Goal: Information Seeking & Learning: Learn about a topic

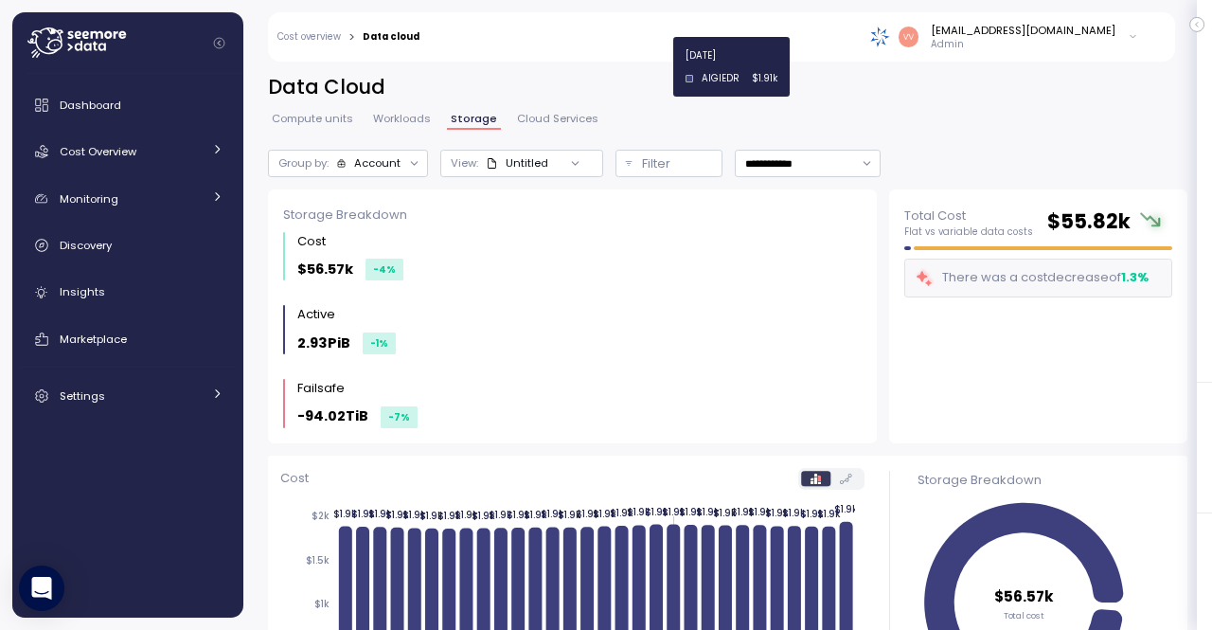
scroll to position [612, 0]
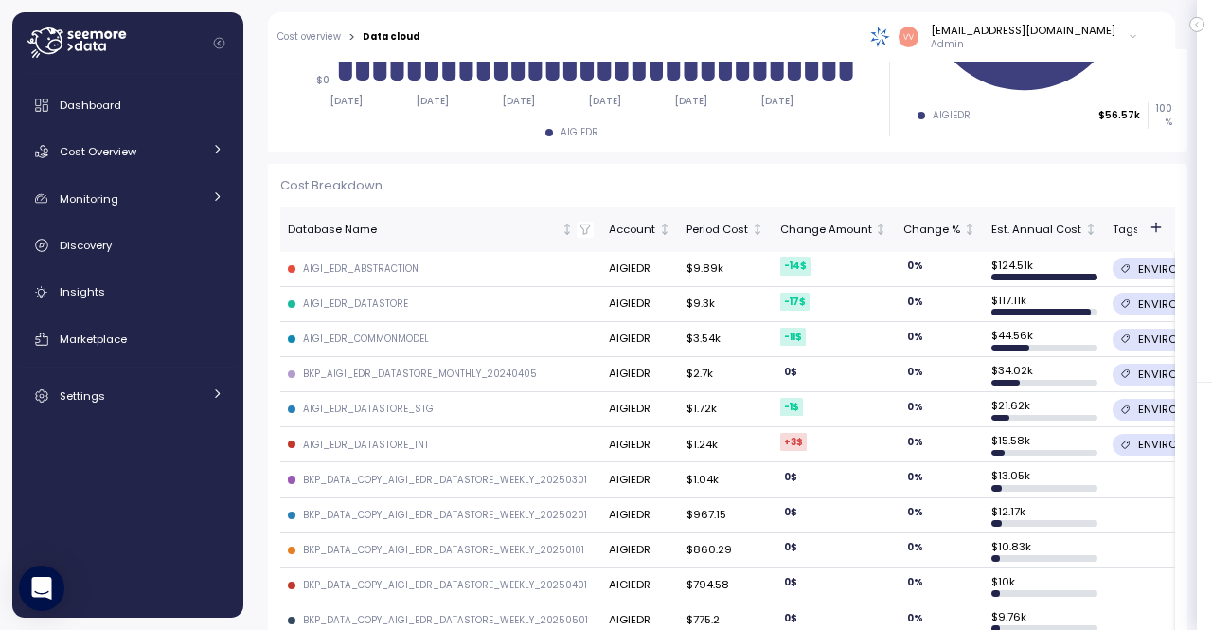
click at [290, 126] on div "AIGIEDR" at bounding box center [572, 132] width 584 height 13
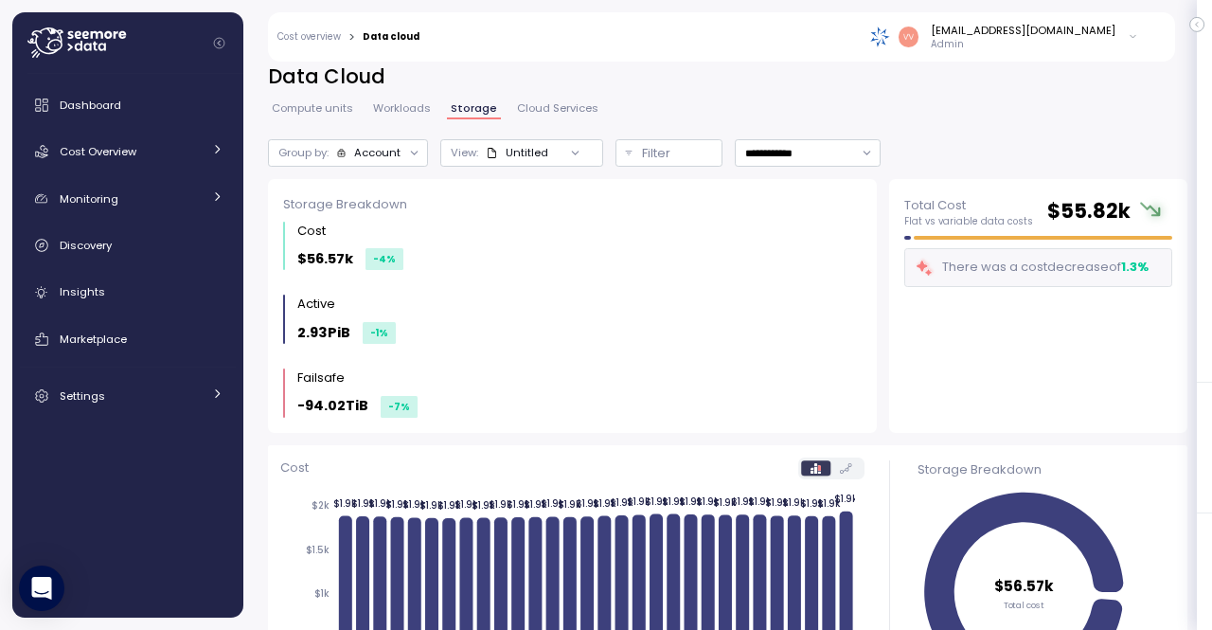
scroll to position [0, 0]
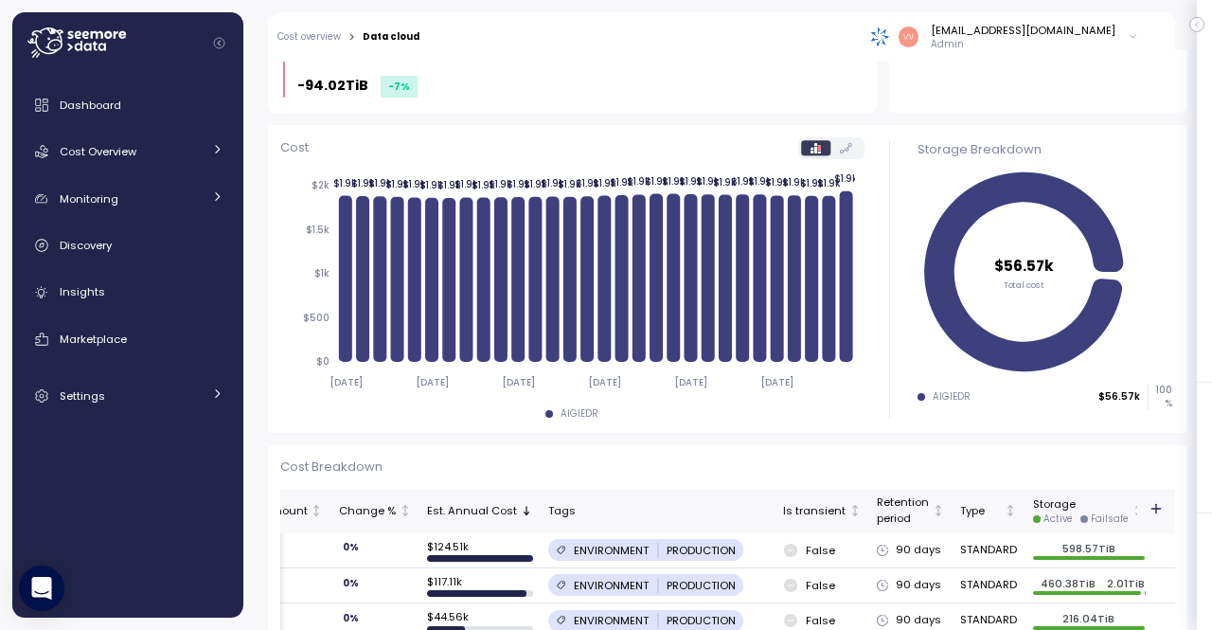
scroll to position [299, 0]
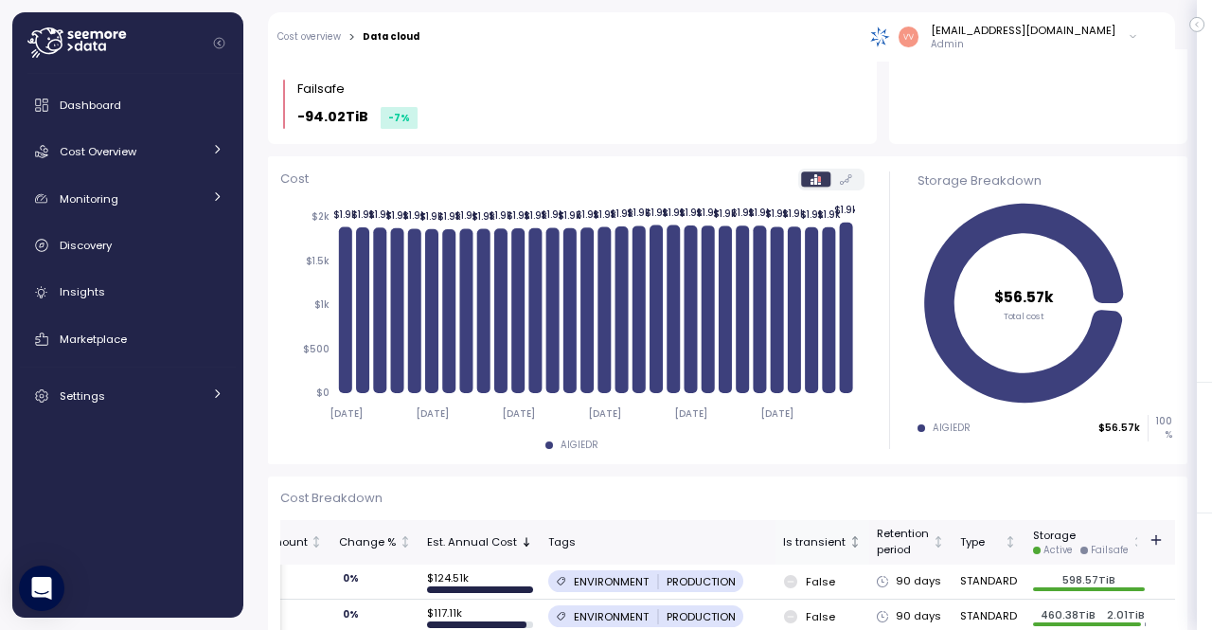
click at [793, 540] on div "Is transient" at bounding box center [814, 542] width 62 height 17
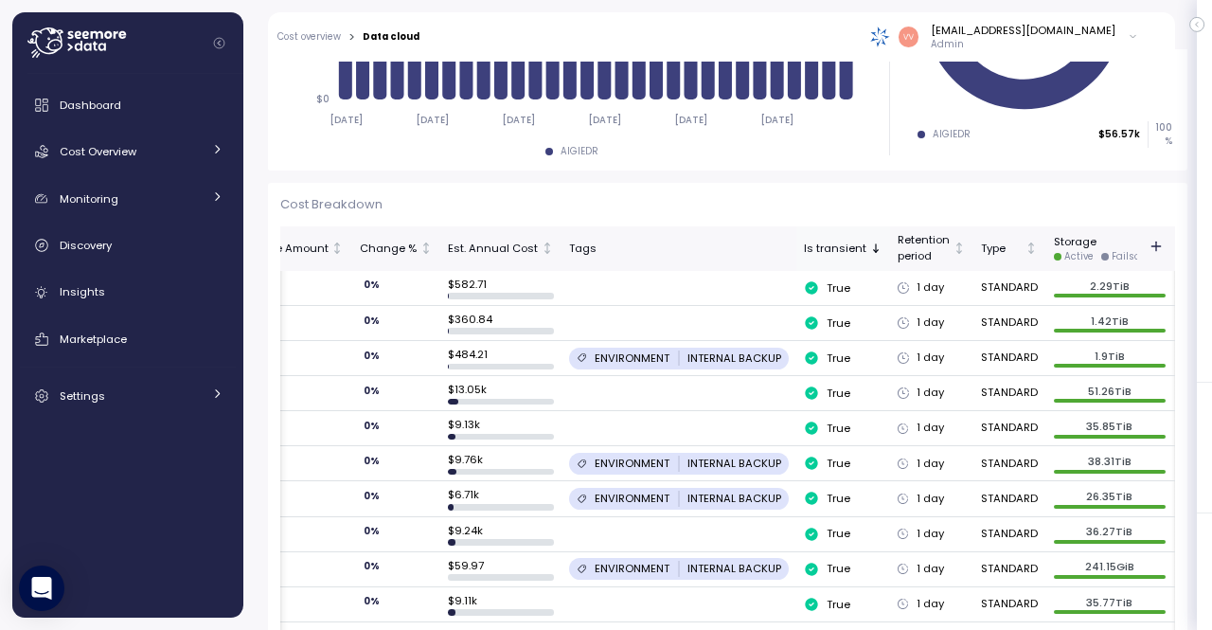
scroll to position [596, 0]
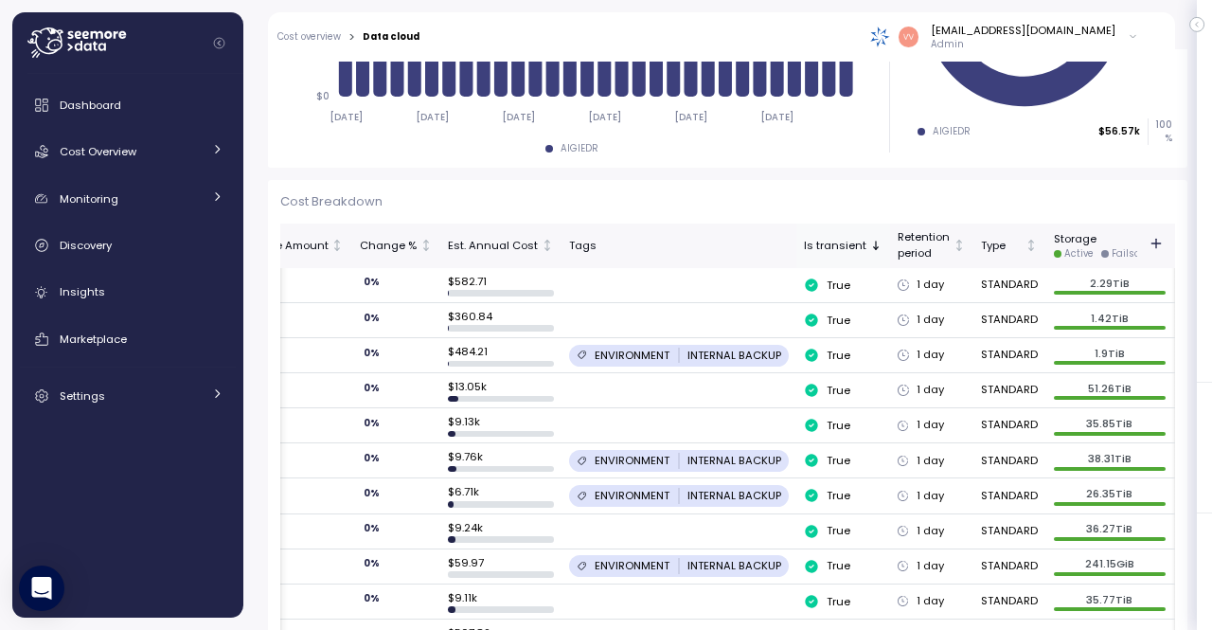
click at [810, 245] on div "Is transient" at bounding box center [835, 246] width 62 height 17
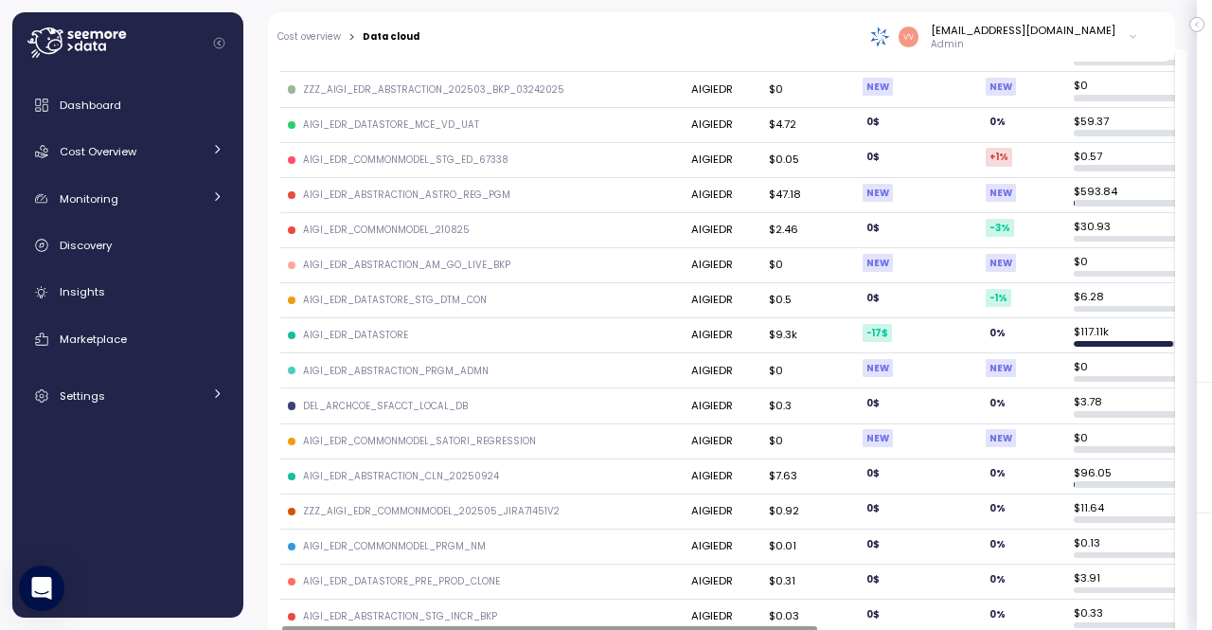
scroll to position [2006, 0]
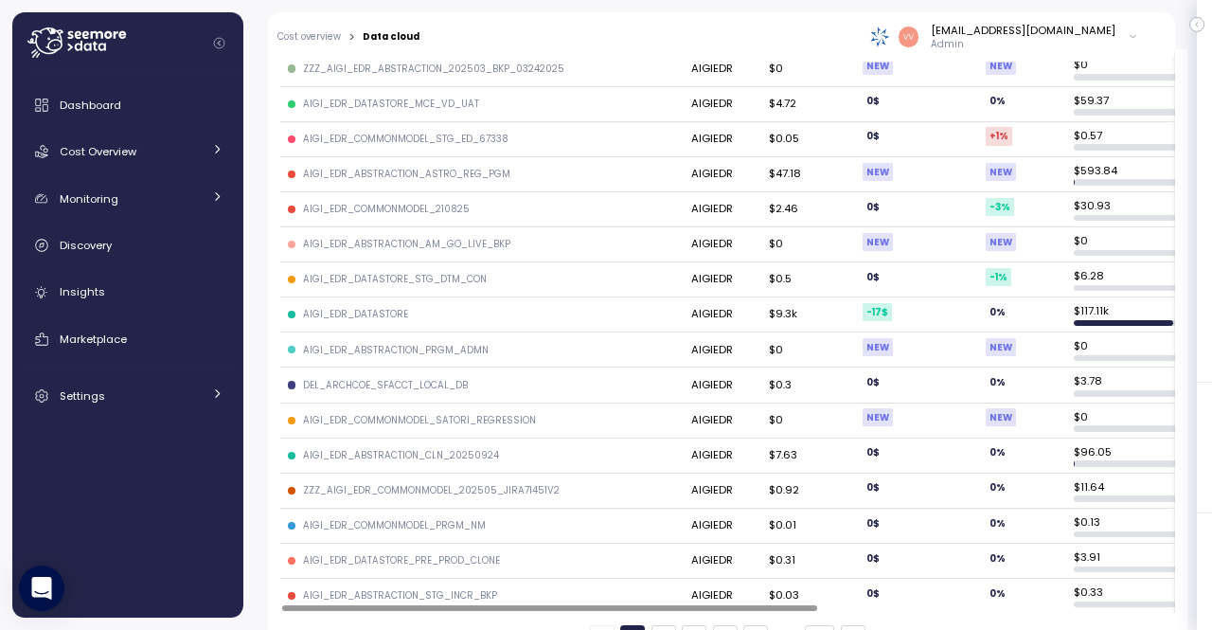
click at [651, 625] on button "2" at bounding box center [663, 637] width 25 height 25
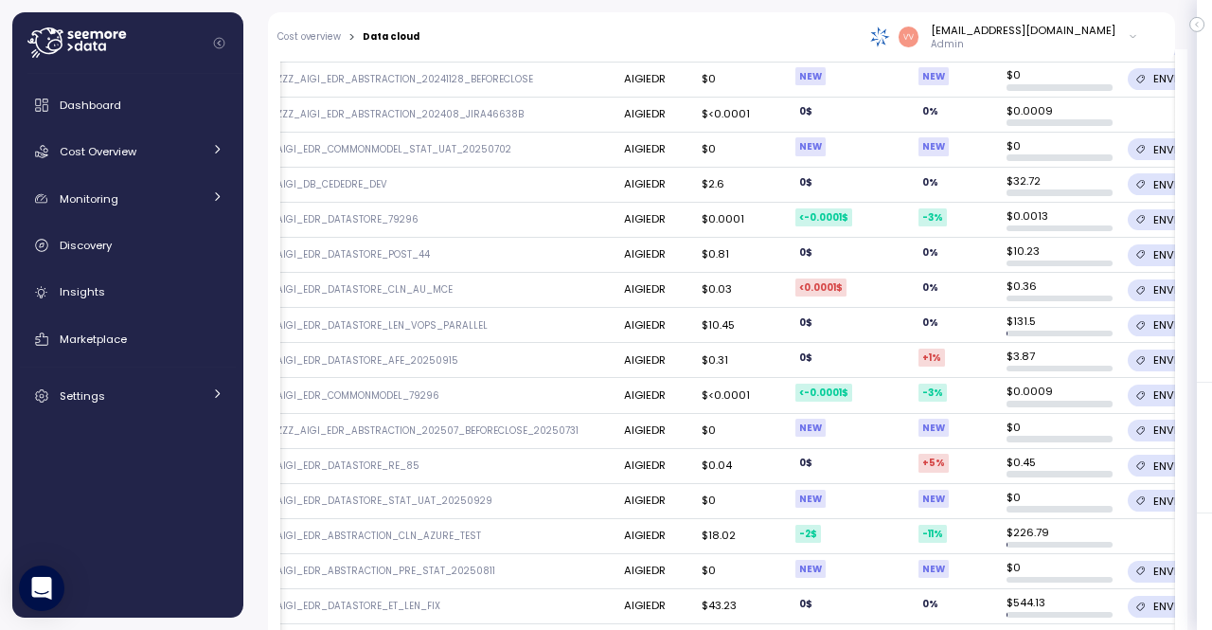
scroll to position [0, 0]
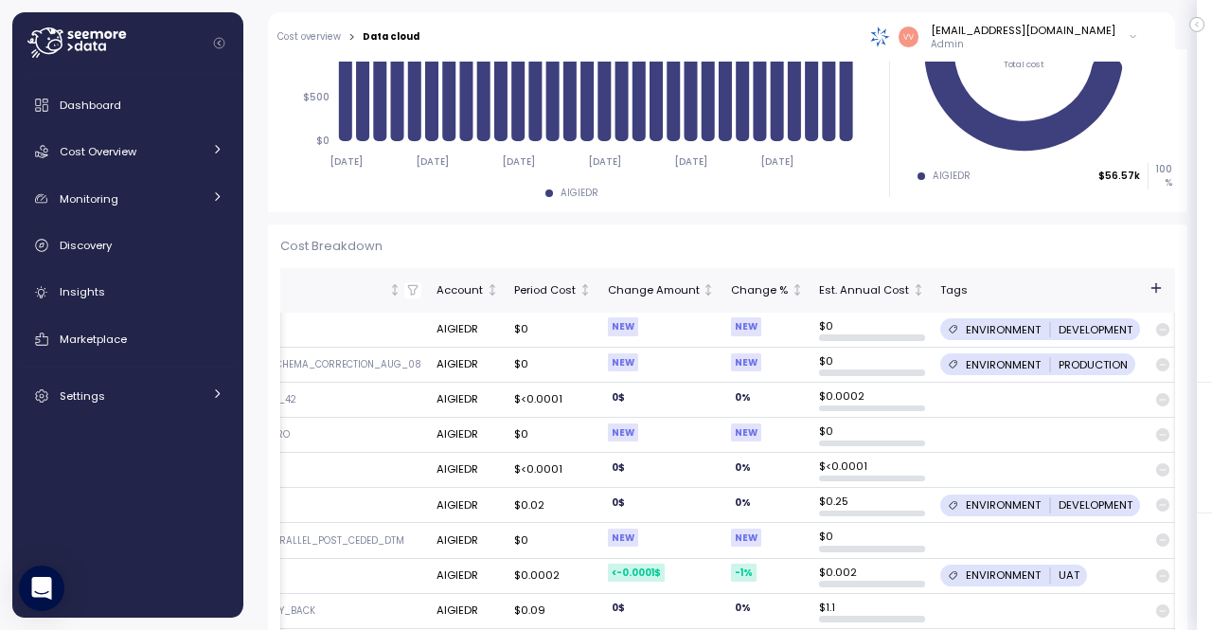
scroll to position [0, 214]
click at [881, 291] on div "Est. Annual Cost" at bounding box center [864, 290] width 90 height 17
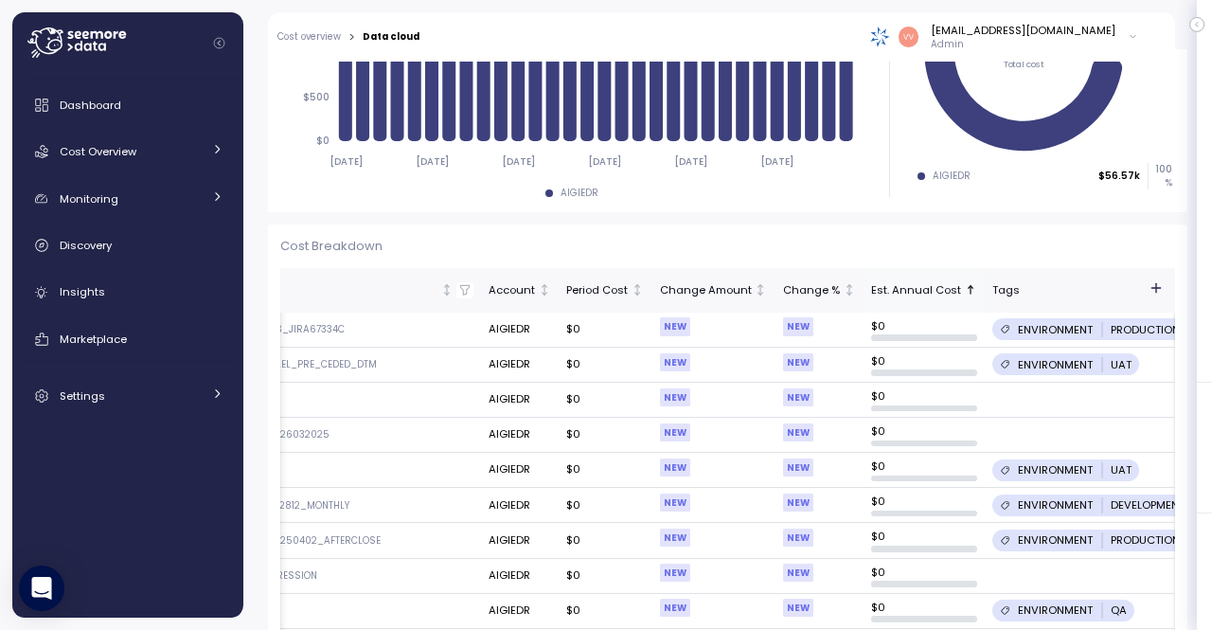
click at [881, 291] on div "Est. Annual Cost" at bounding box center [916, 290] width 90 height 17
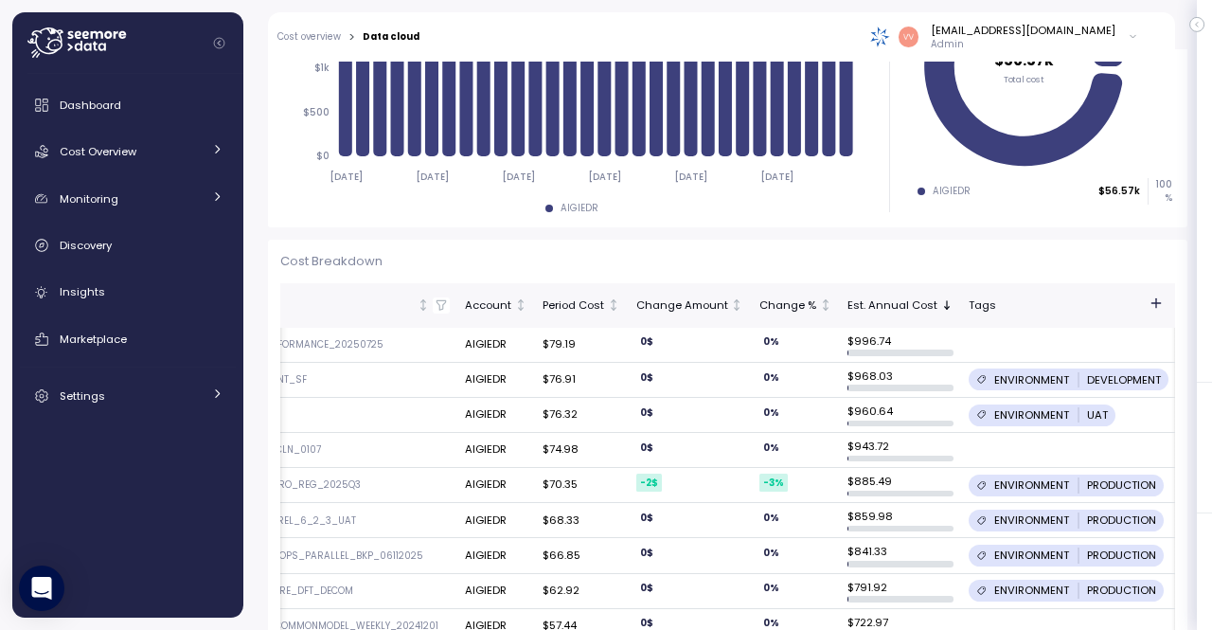
scroll to position [537, 0]
click at [873, 304] on div "Est. Annual Cost" at bounding box center [892, 304] width 90 height 17
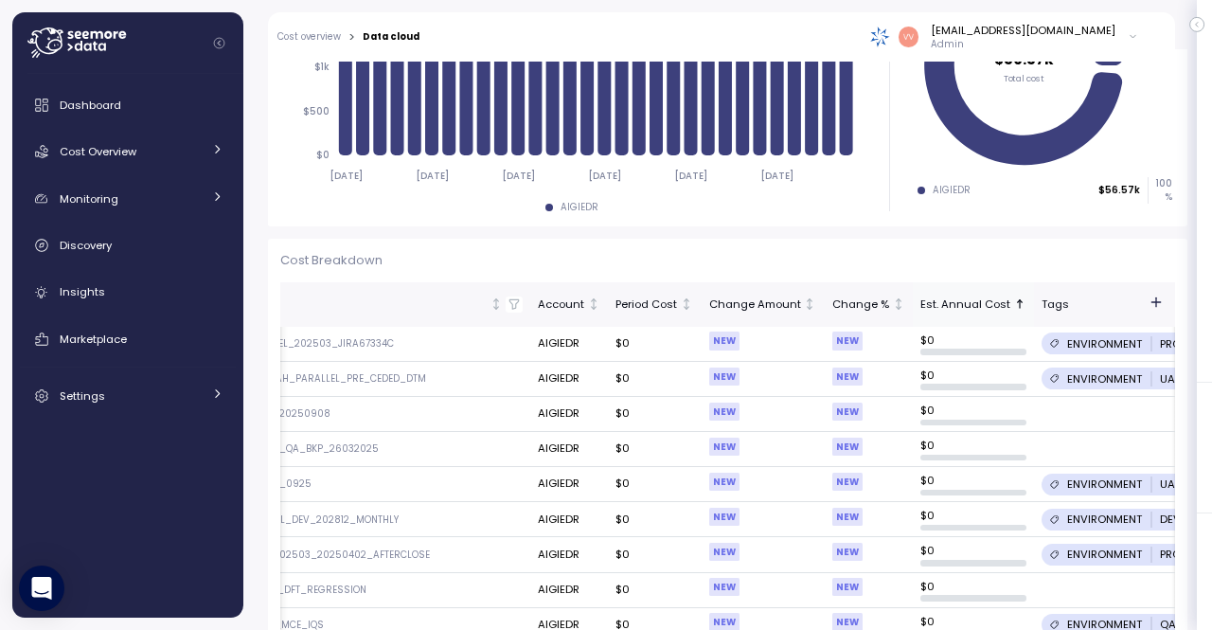
click at [939, 301] on div "Est. Annual Cost" at bounding box center [965, 304] width 90 height 17
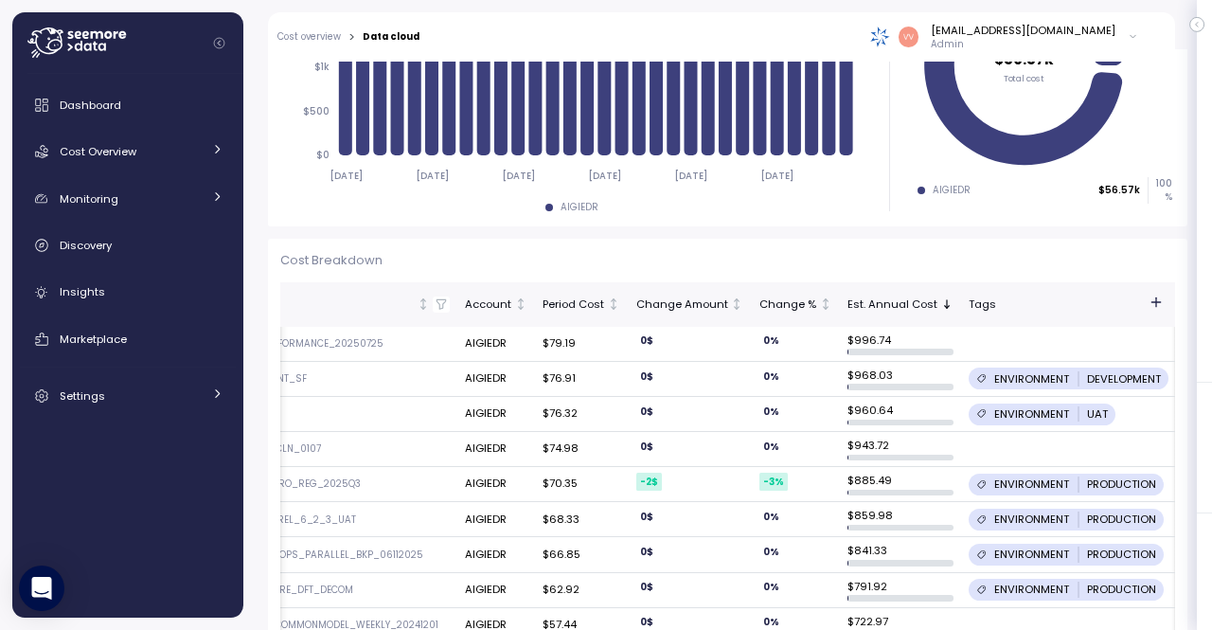
scroll to position [0, 68]
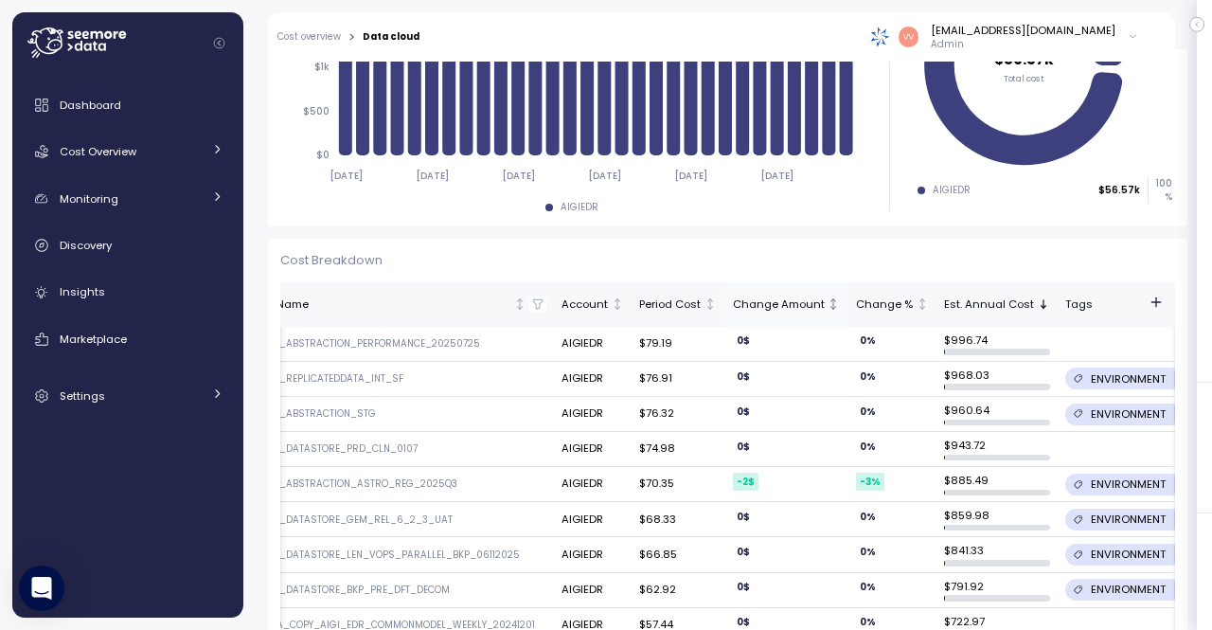
click at [757, 308] on div "Change Amount" at bounding box center [779, 304] width 92 height 17
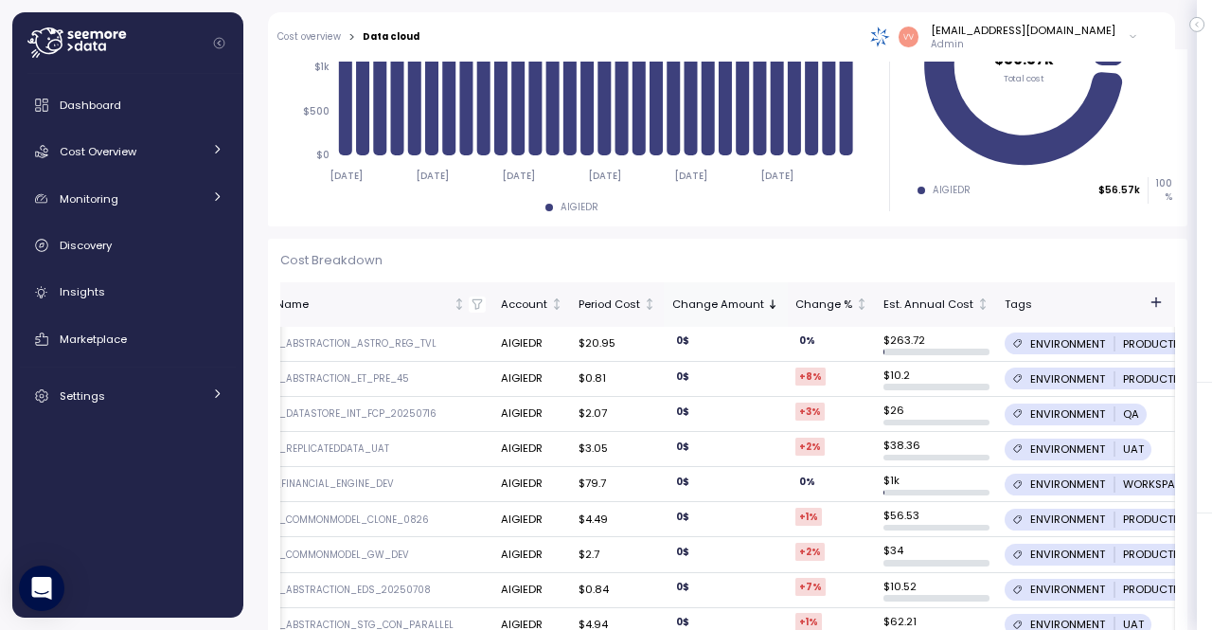
click at [766, 308] on icon "Sorted descending" at bounding box center [772, 303] width 13 height 13
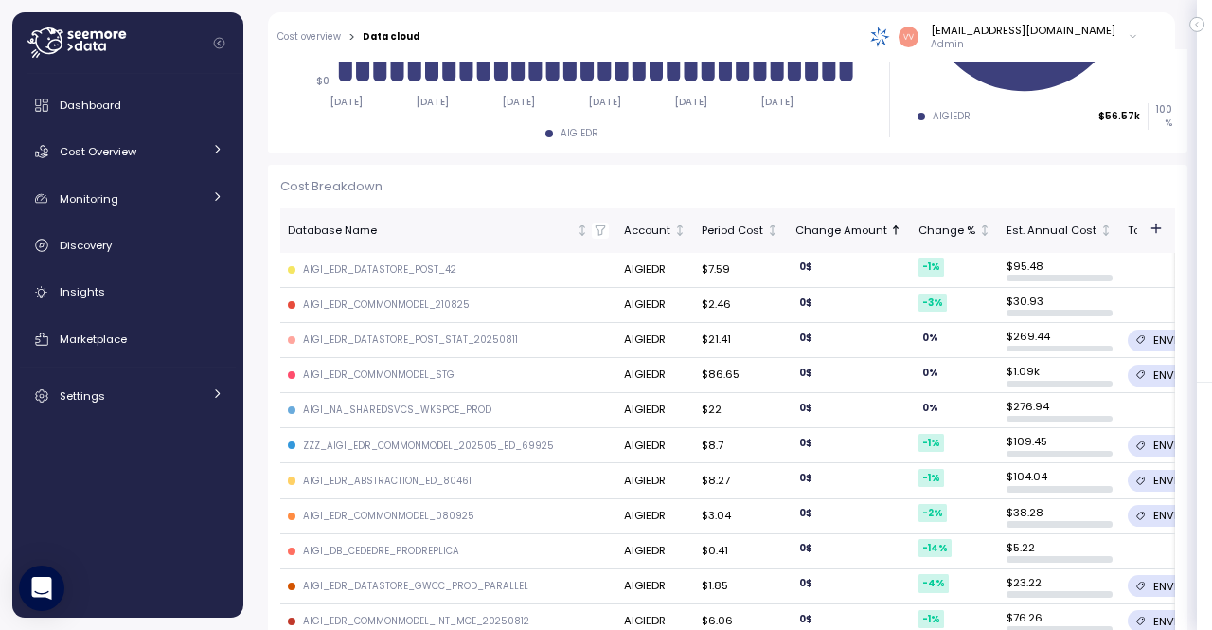
scroll to position [566, 0]
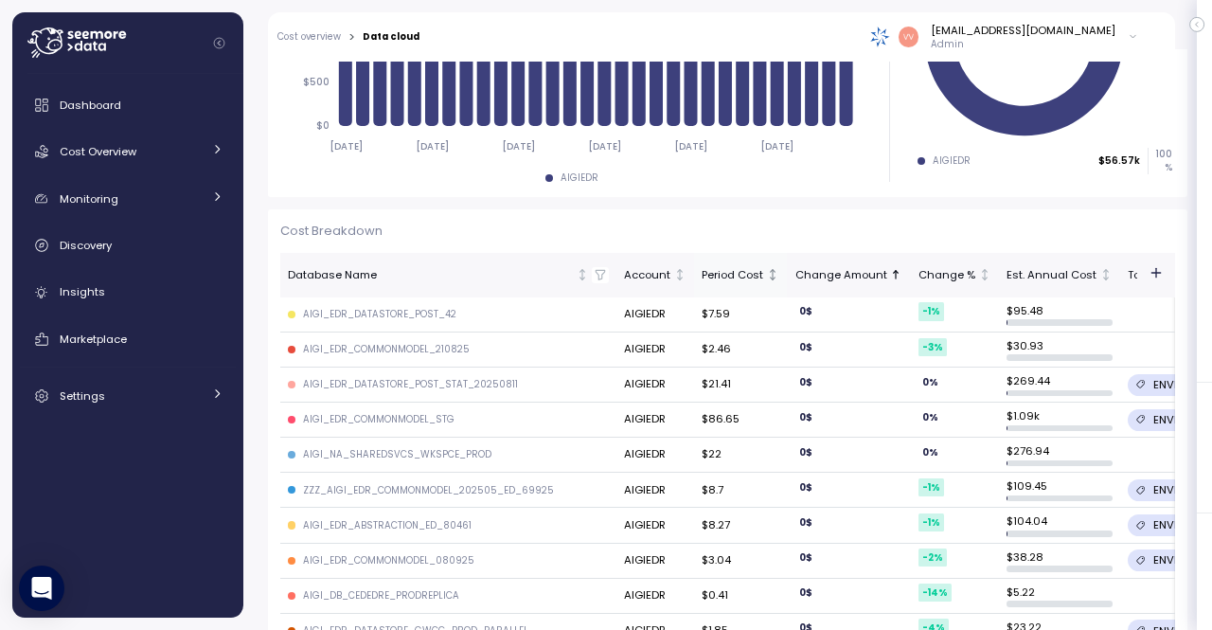
click at [702, 279] on div "Period Cost" at bounding box center [733, 275] width 62 height 17
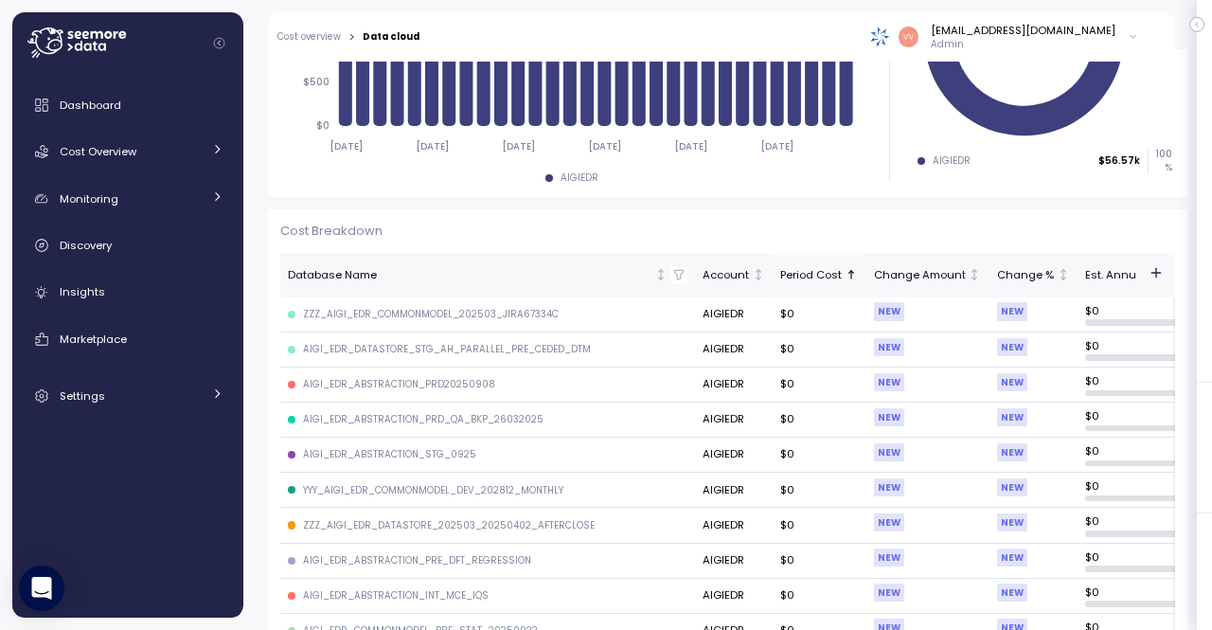
click at [780, 268] on div "Period Cost" at bounding box center [811, 275] width 62 height 17
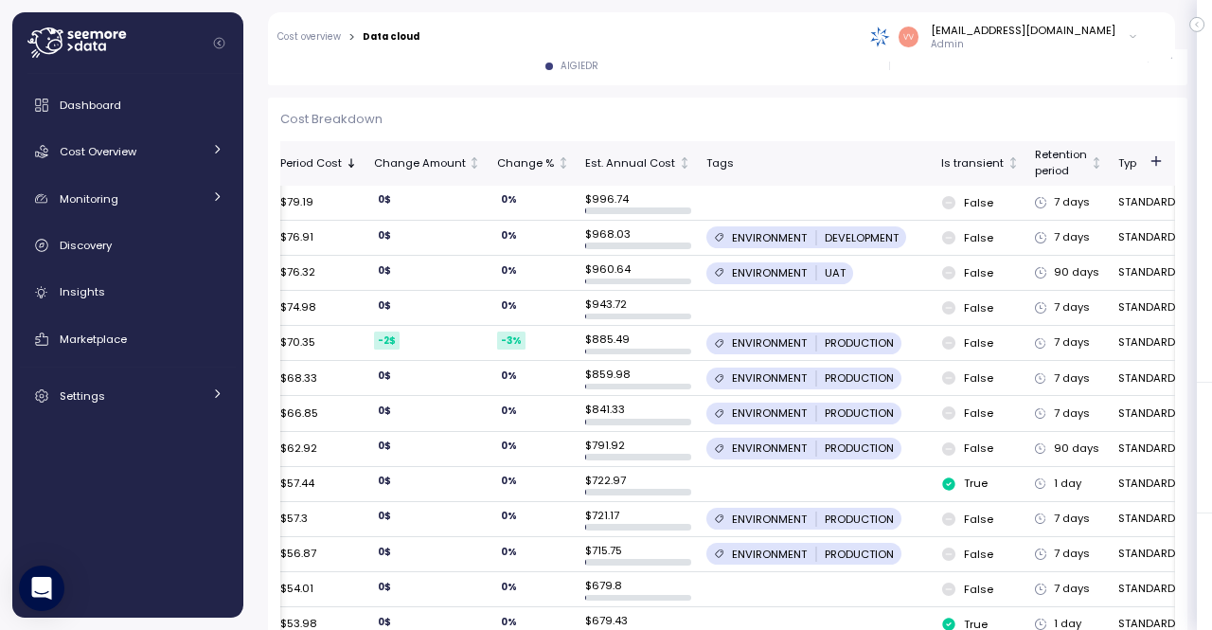
scroll to position [0, 587]
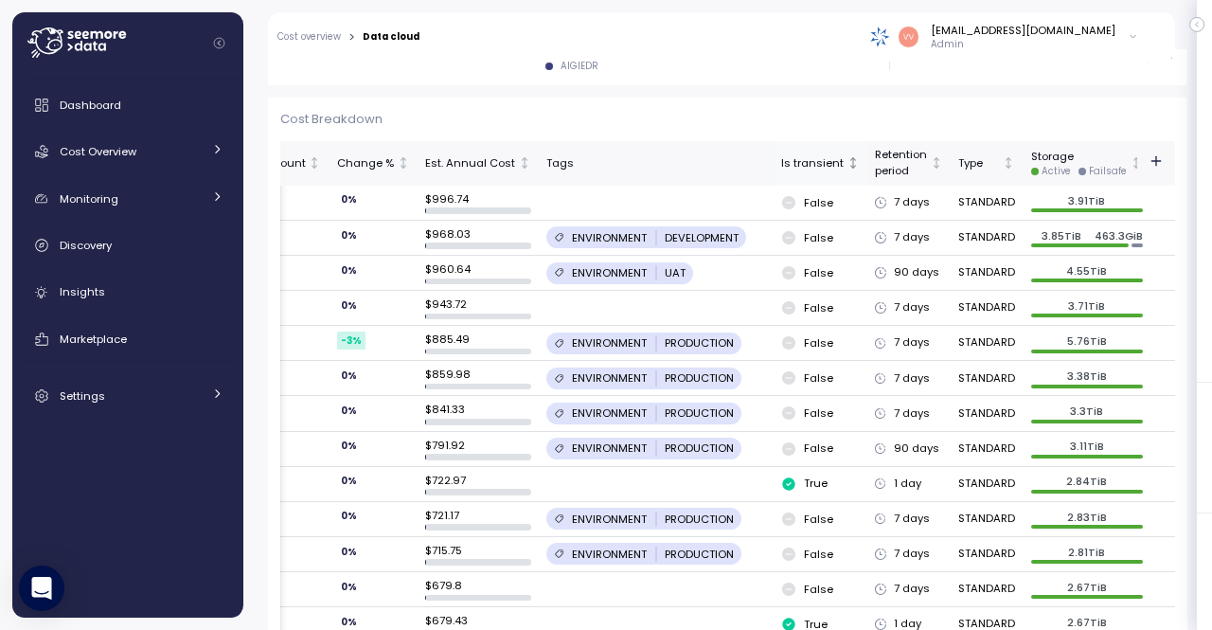
click at [846, 158] on icon "Not sorted" at bounding box center [852, 162] width 13 height 13
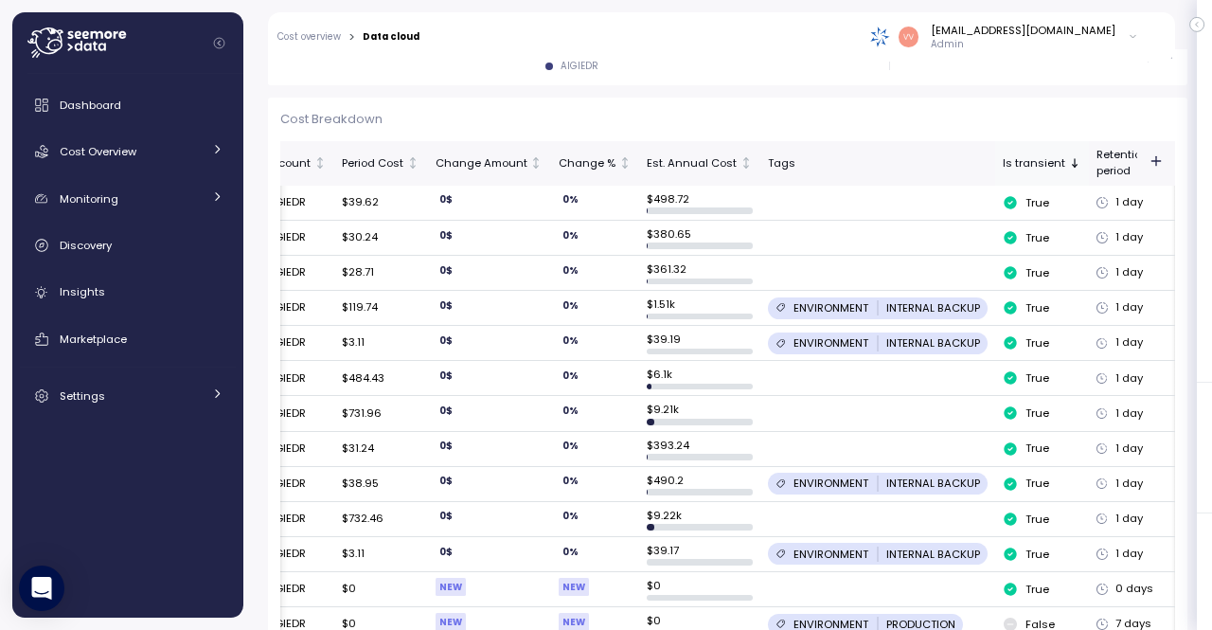
scroll to position [0, 436]
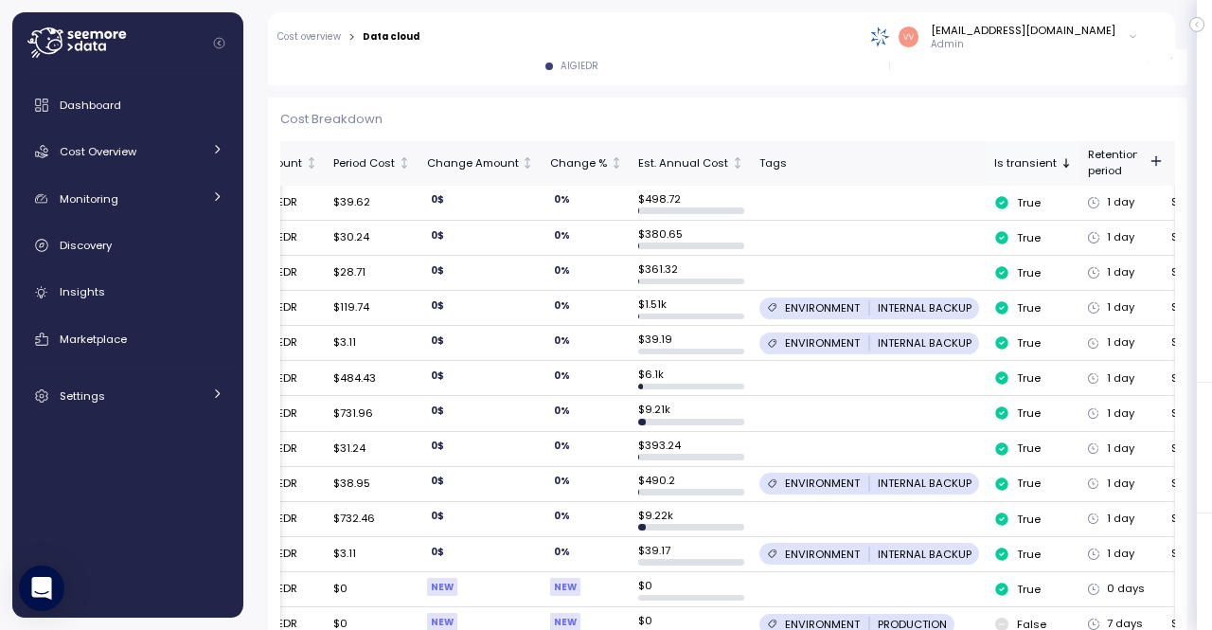
click at [994, 162] on div "Is transient" at bounding box center [1025, 163] width 62 height 17
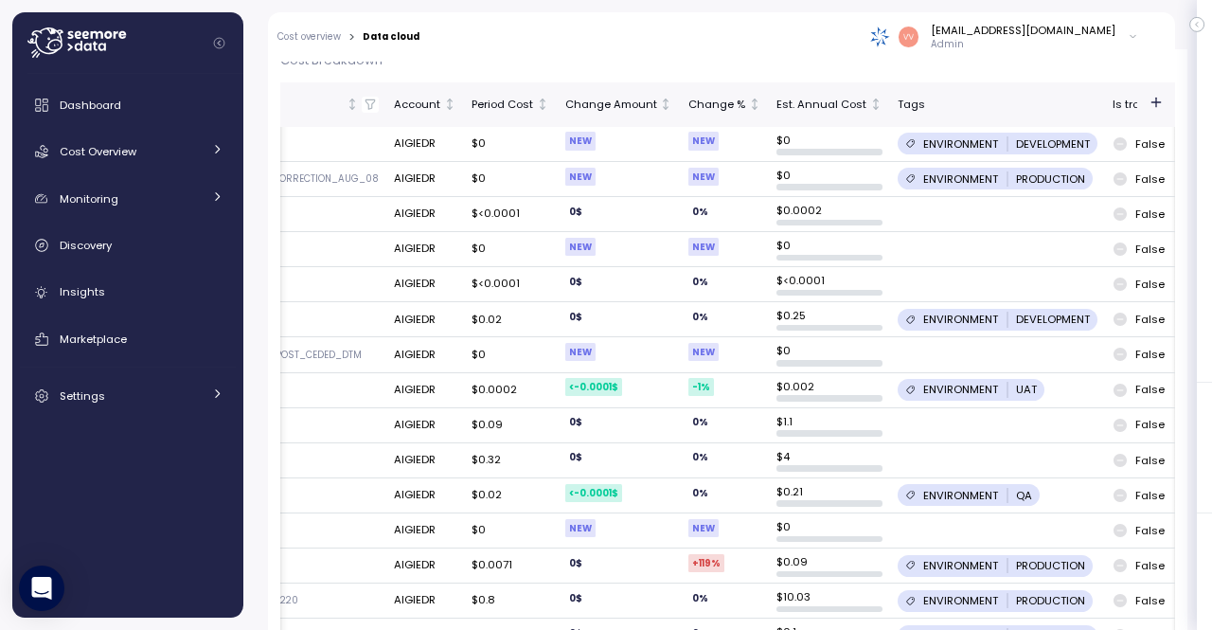
scroll to position [0, 440]
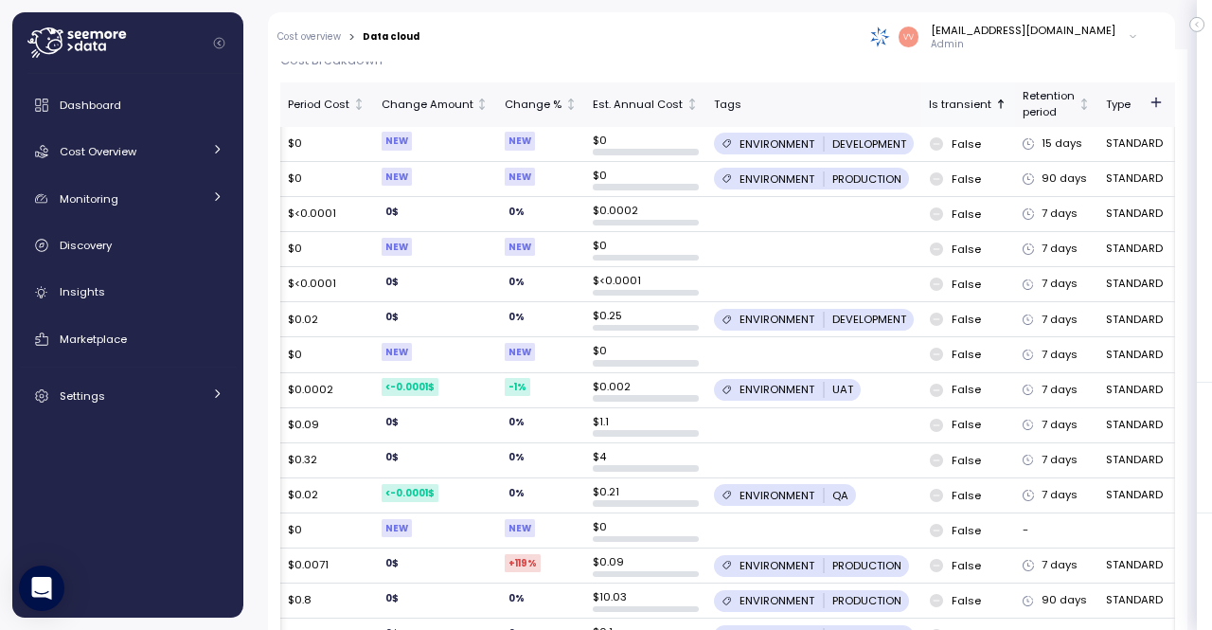
click at [933, 109] on div "Is transient" at bounding box center [960, 105] width 62 height 17
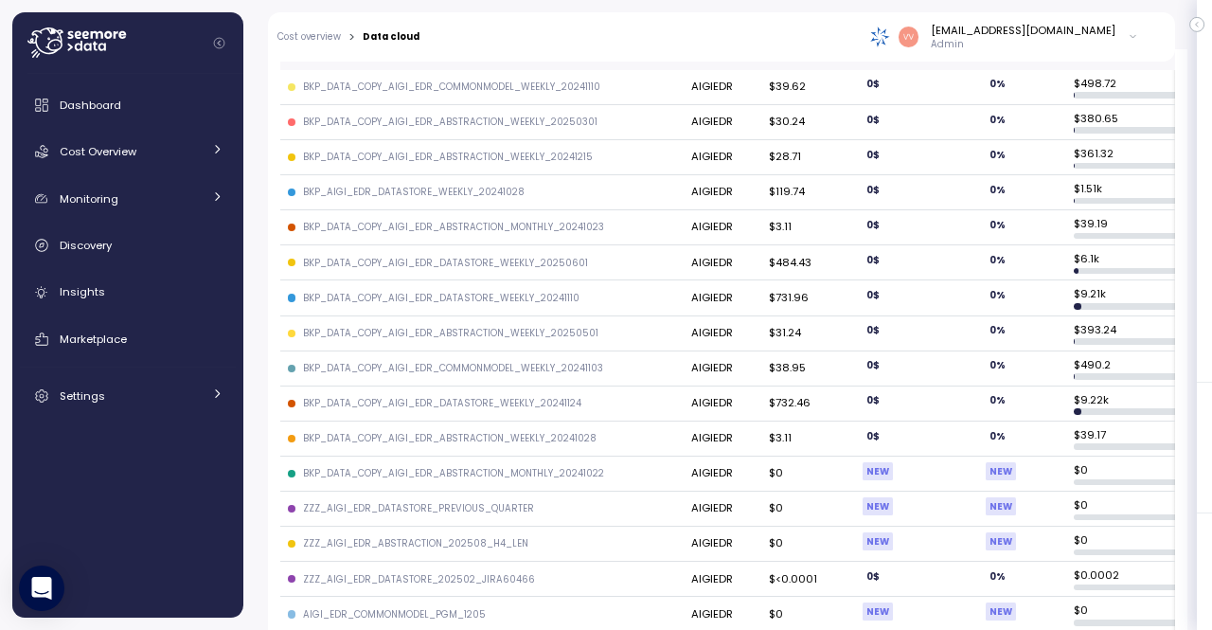
scroll to position [789, 0]
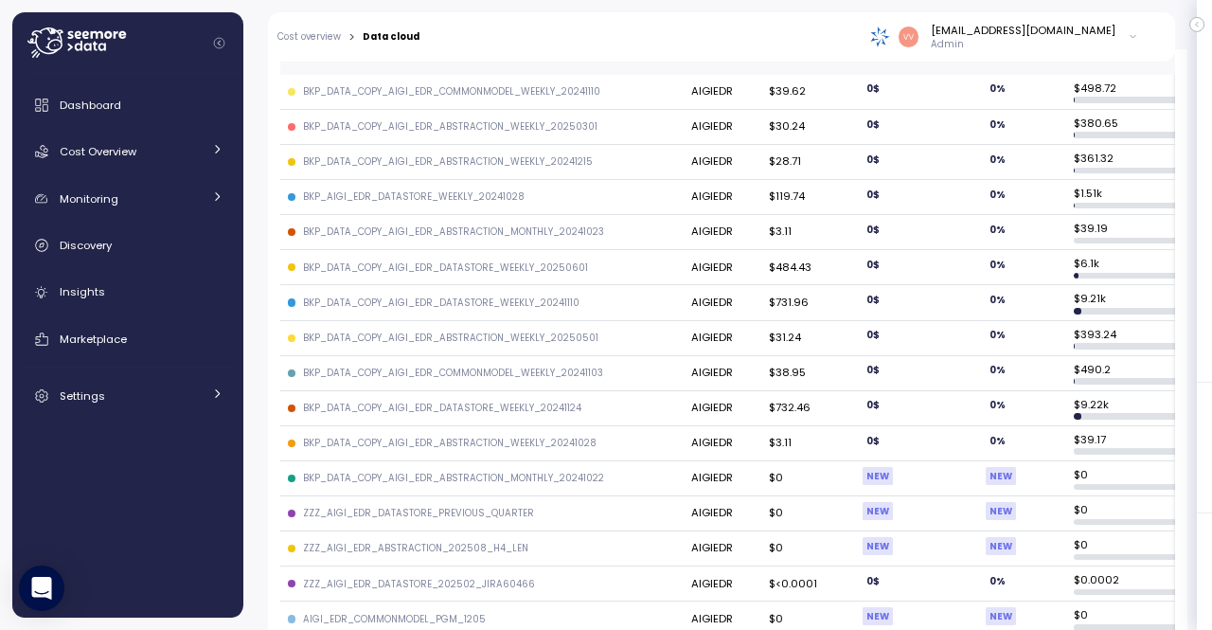
click at [409, 366] on div "BKP_DATA_COPY_AIGI_EDR_COMMONMODEL_WEEKLY_20241103" at bounding box center [453, 372] width 300 height 13
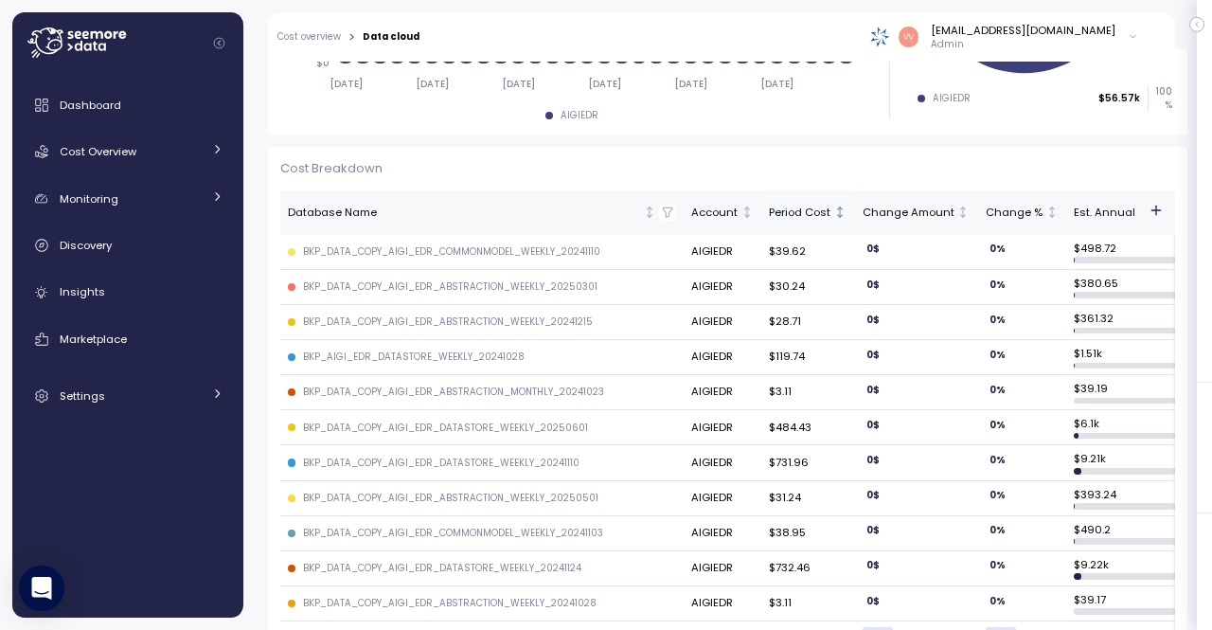
scroll to position [628, 0]
click at [772, 211] on div "Period Cost" at bounding box center [800, 213] width 62 height 17
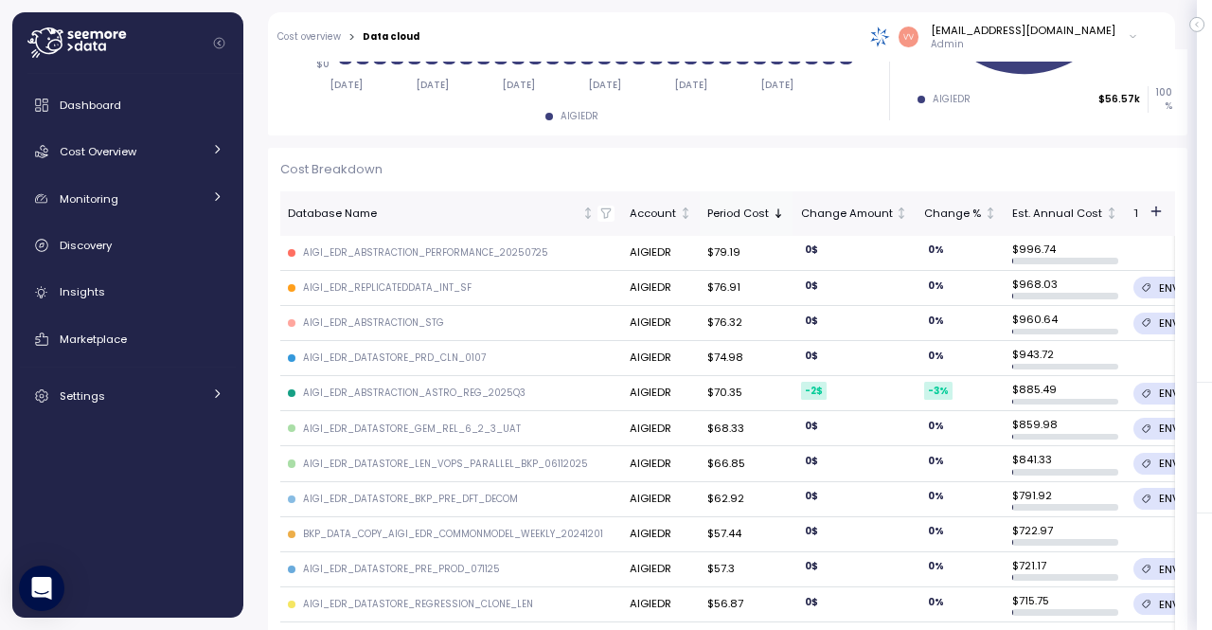
click at [748, 215] on div "Period Cost" at bounding box center [738, 213] width 62 height 17
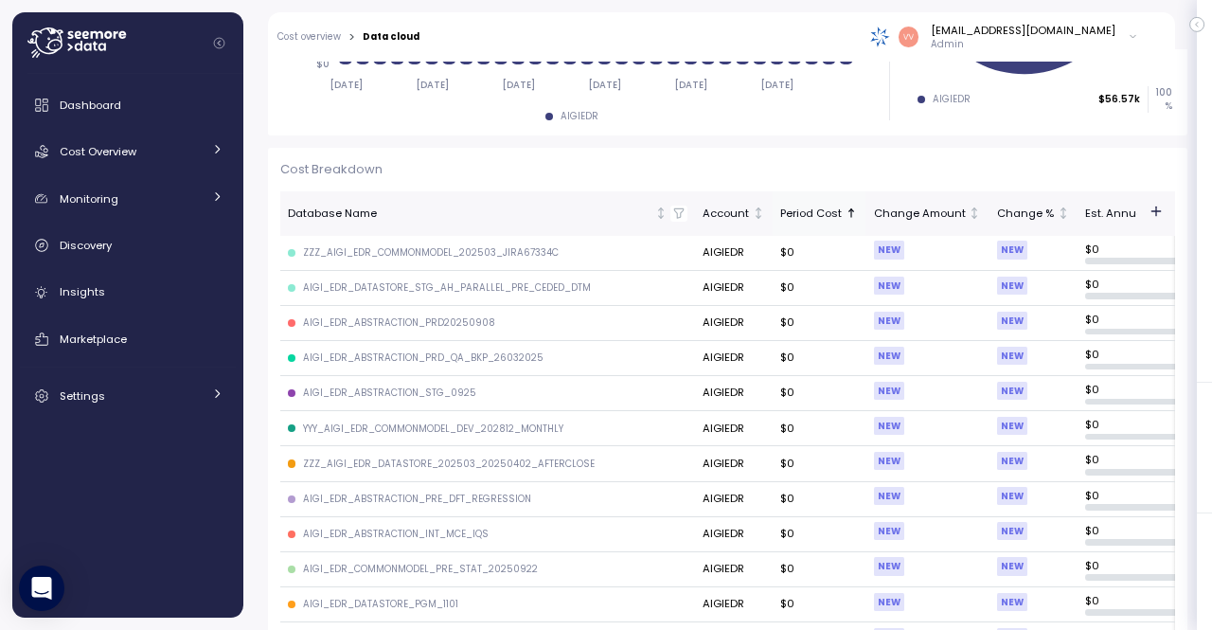
click at [780, 209] on div "Period Cost" at bounding box center [811, 213] width 62 height 17
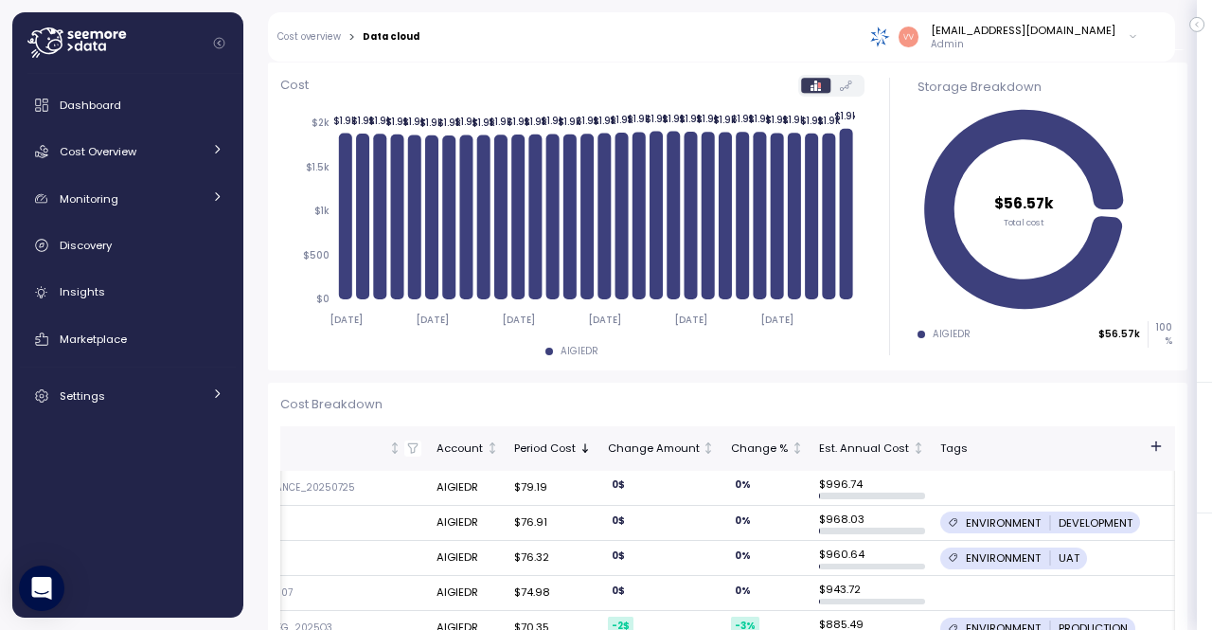
scroll to position [0, 205]
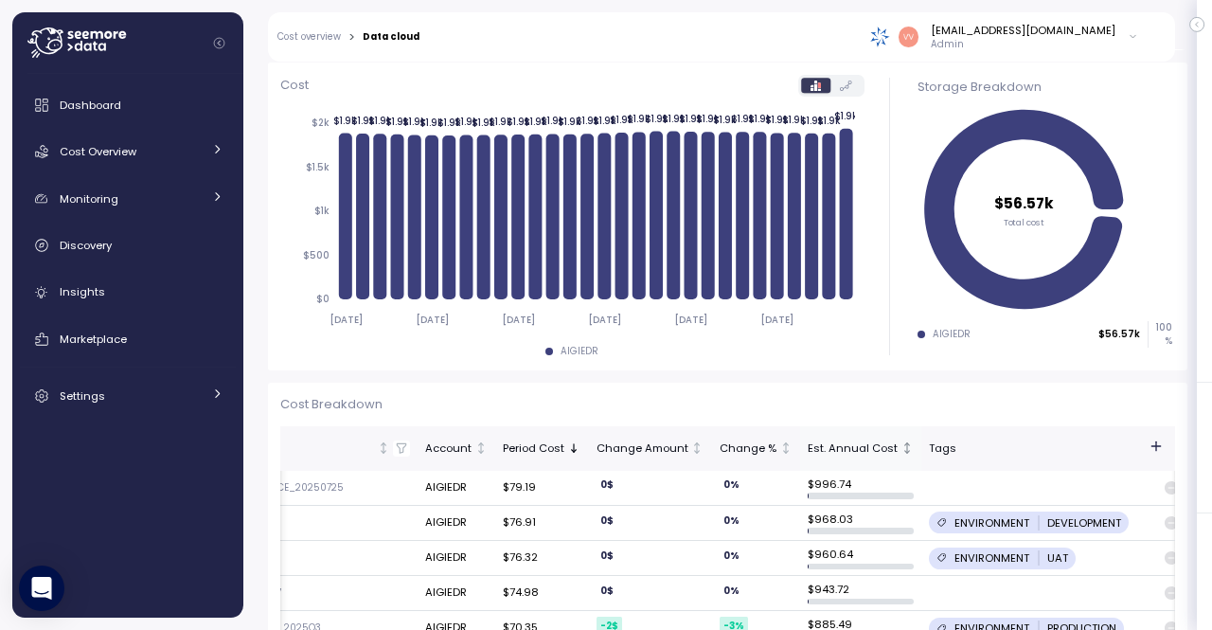
click at [841, 446] on div "Est. Annual Cost" at bounding box center [853, 448] width 90 height 17
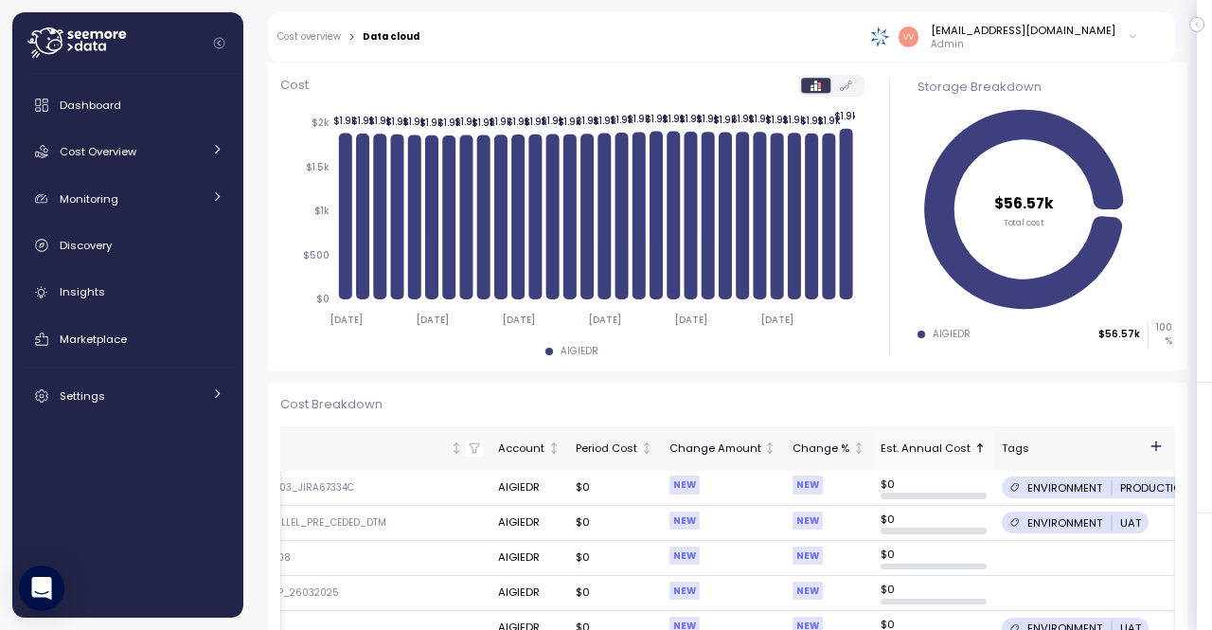
click at [881, 446] on div "Est. Annual Cost" at bounding box center [926, 448] width 90 height 17
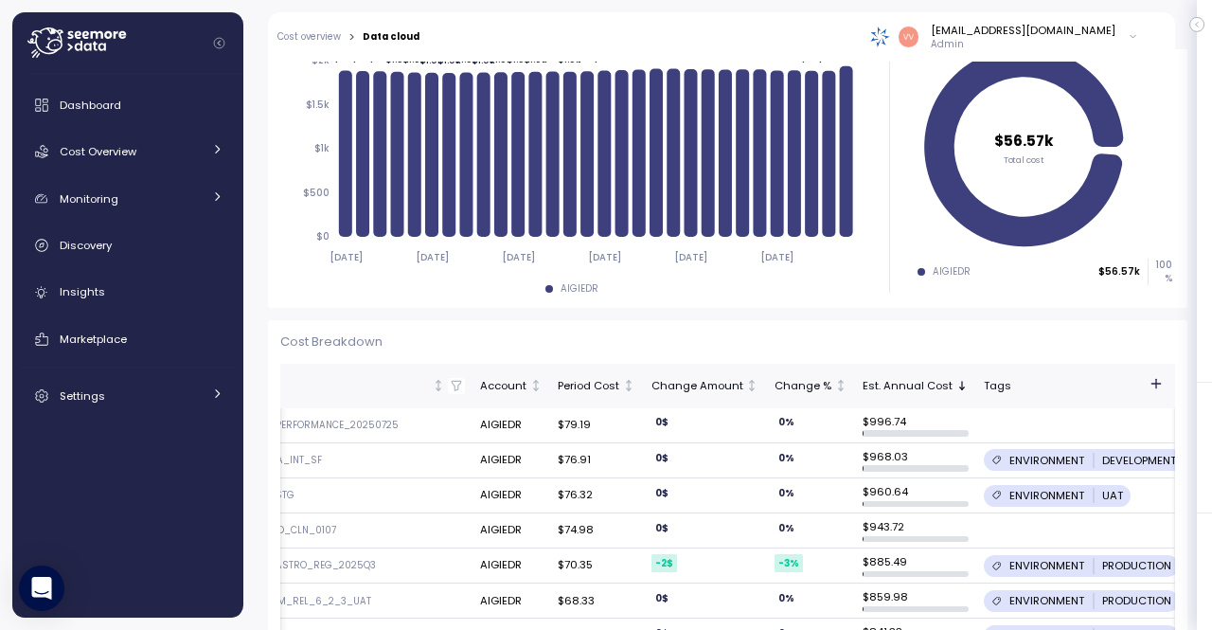
scroll to position [0, 0]
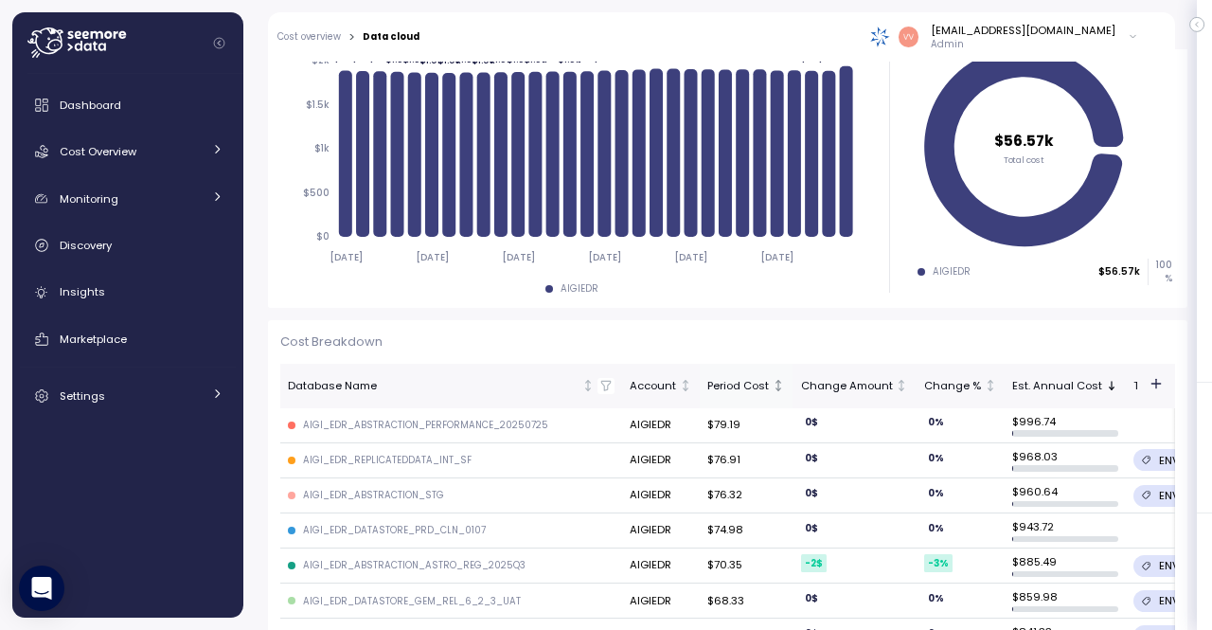
click at [730, 385] on div "Period Cost" at bounding box center [738, 386] width 62 height 17
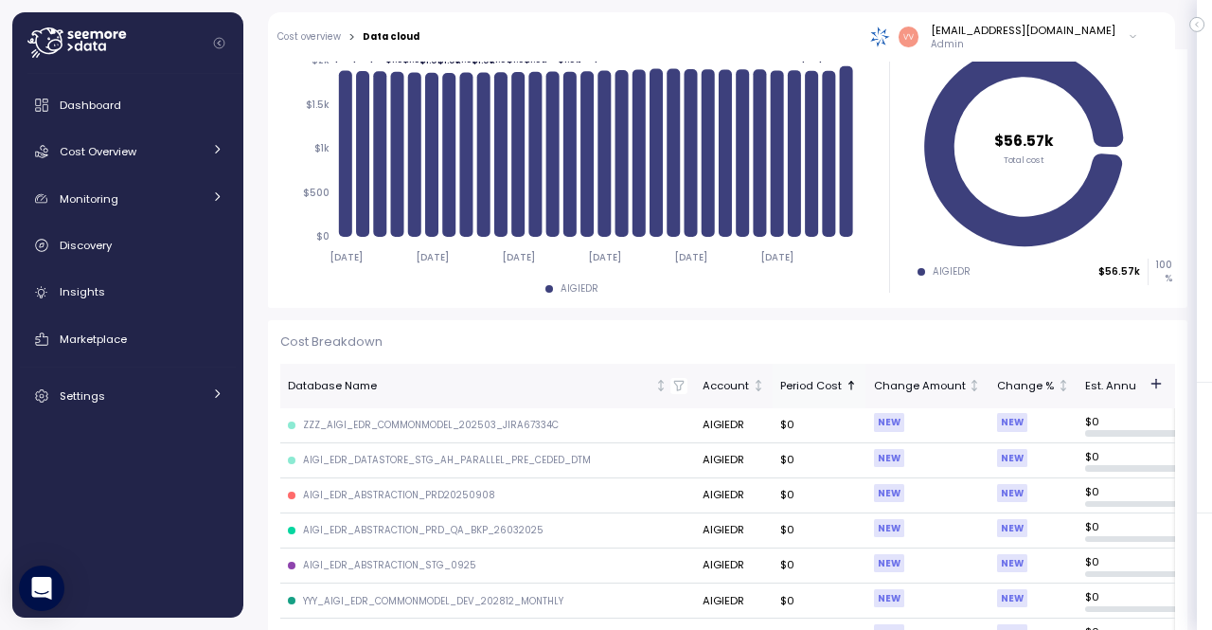
click at [797, 380] on div "Period Cost" at bounding box center [811, 386] width 62 height 17
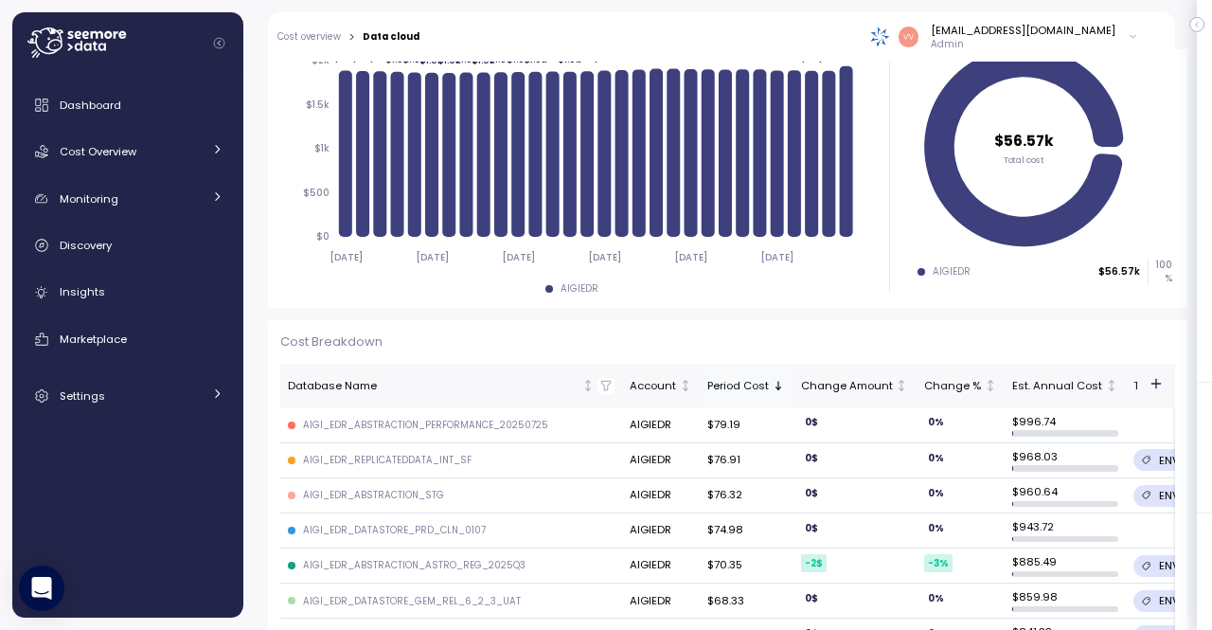
click at [742, 383] on div "Period Cost" at bounding box center [738, 386] width 62 height 17
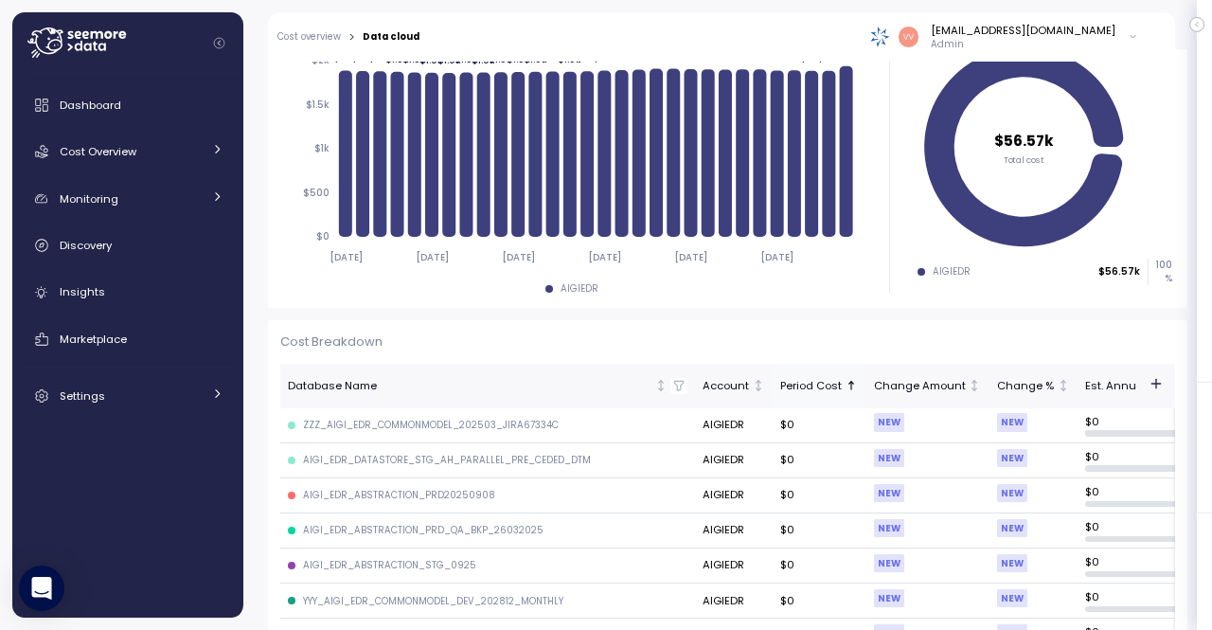
click at [792, 385] on div "Period Cost" at bounding box center [811, 386] width 62 height 17
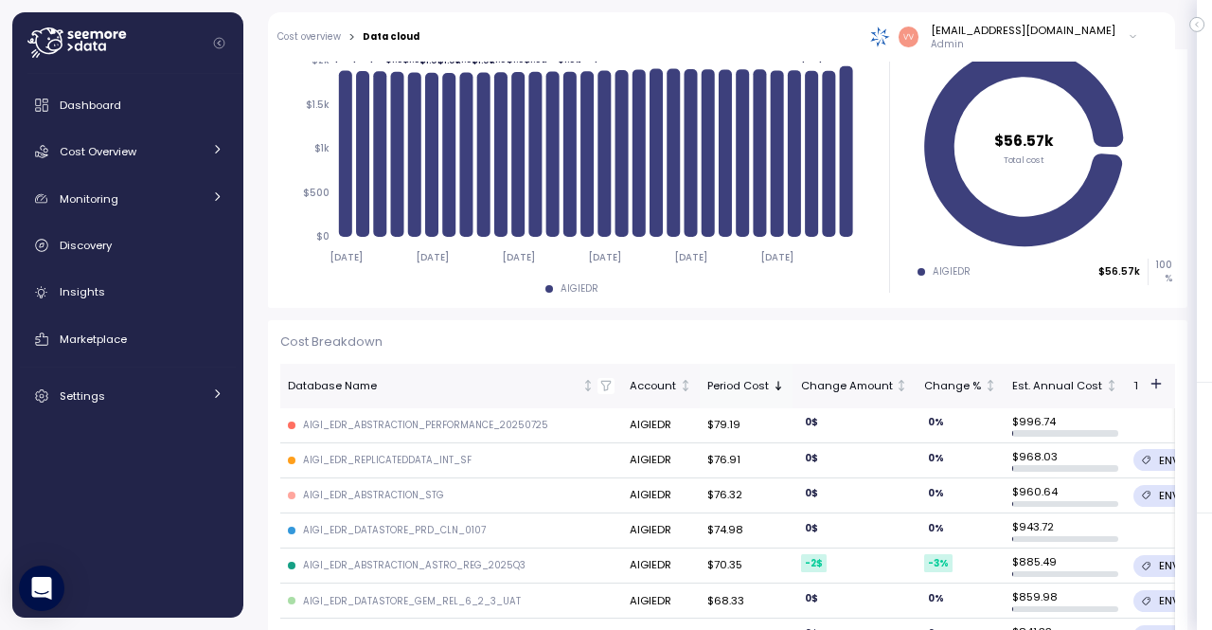
click at [772, 391] on icon "Sorted descending" at bounding box center [778, 385] width 13 height 13
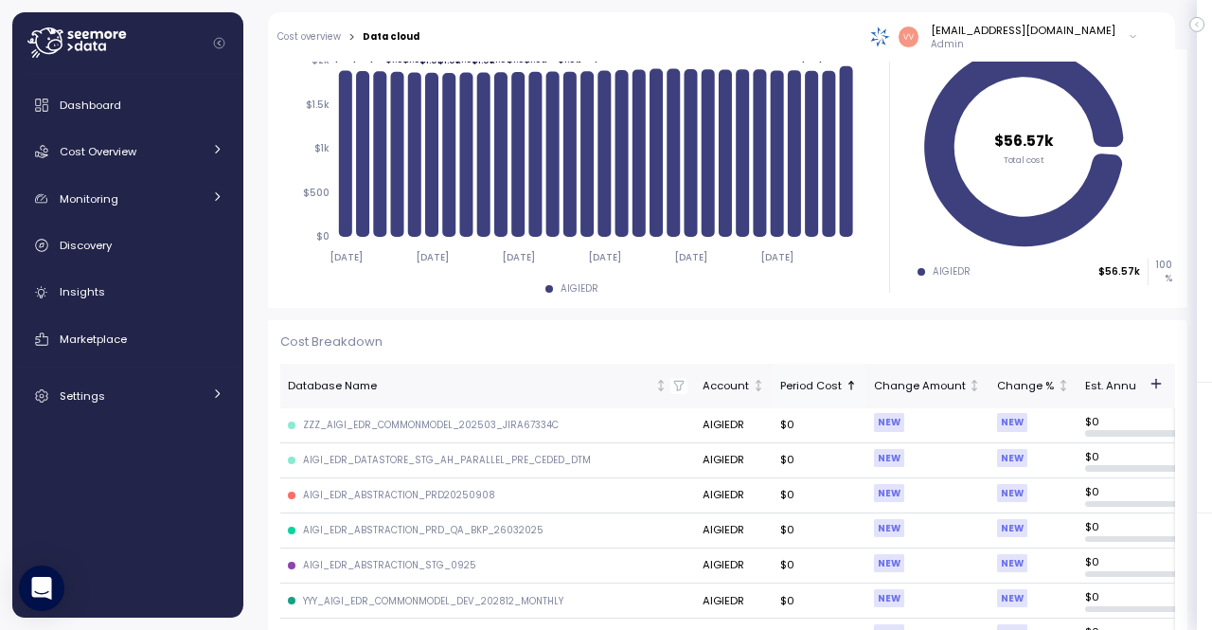
click at [787, 387] on div "Period Cost" at bounding box center [811, 386] width 62 height 17
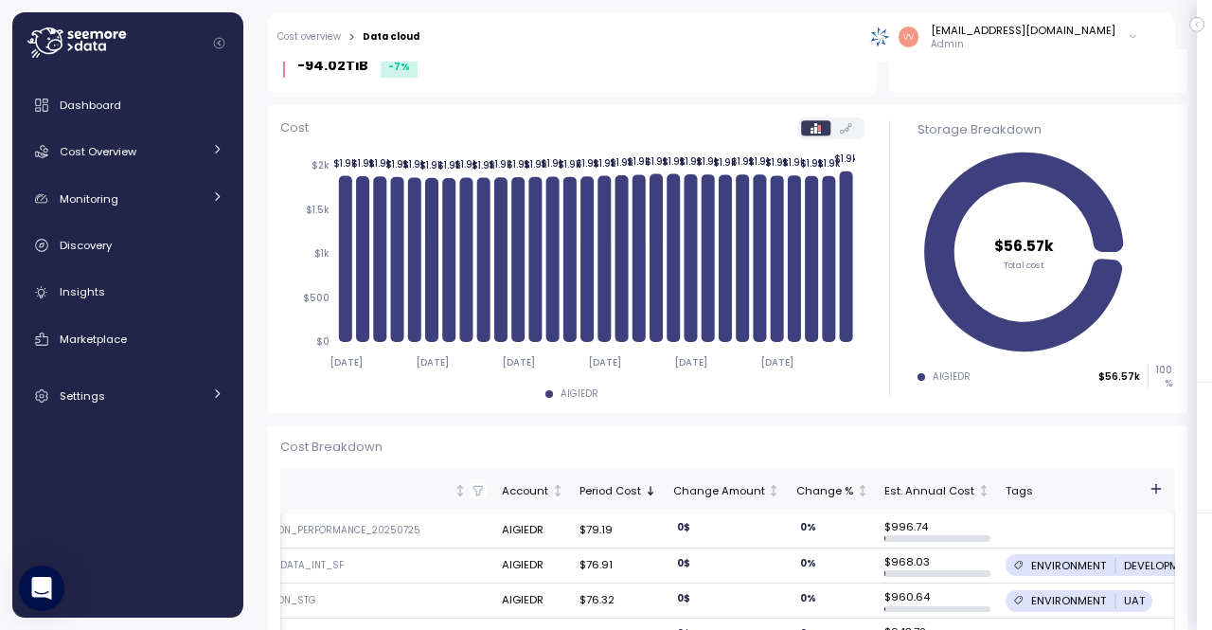
scroll to position [347, 0]
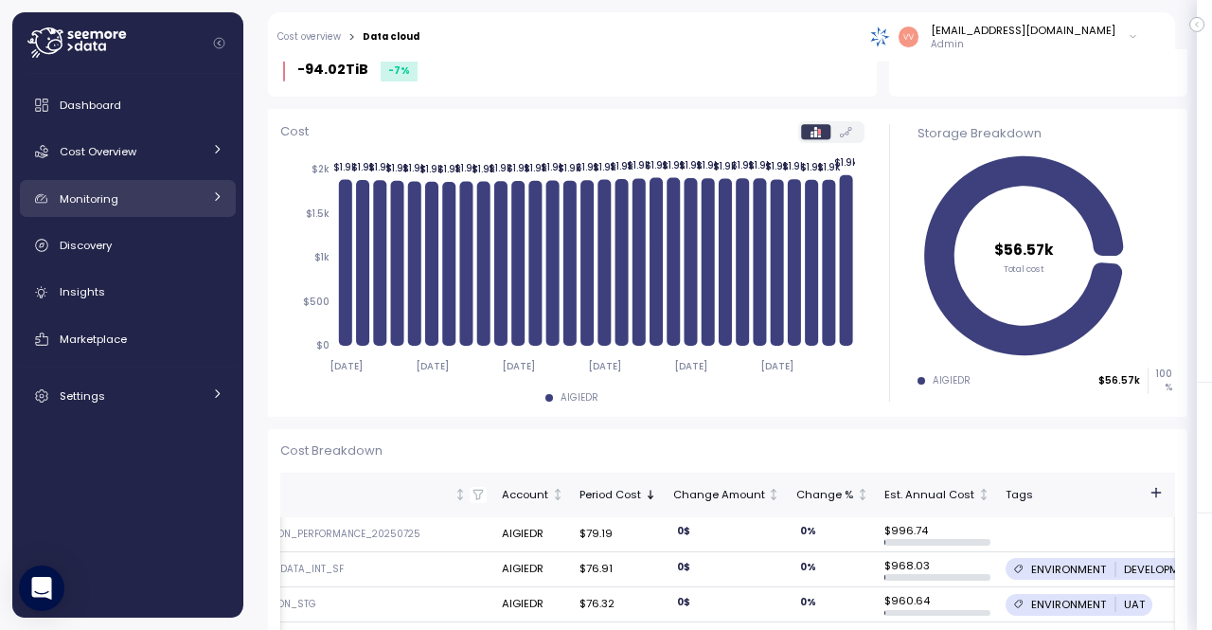
click at [125, 207] on div "Monitoring" at bounding box center [131, 198] width 142 height 19
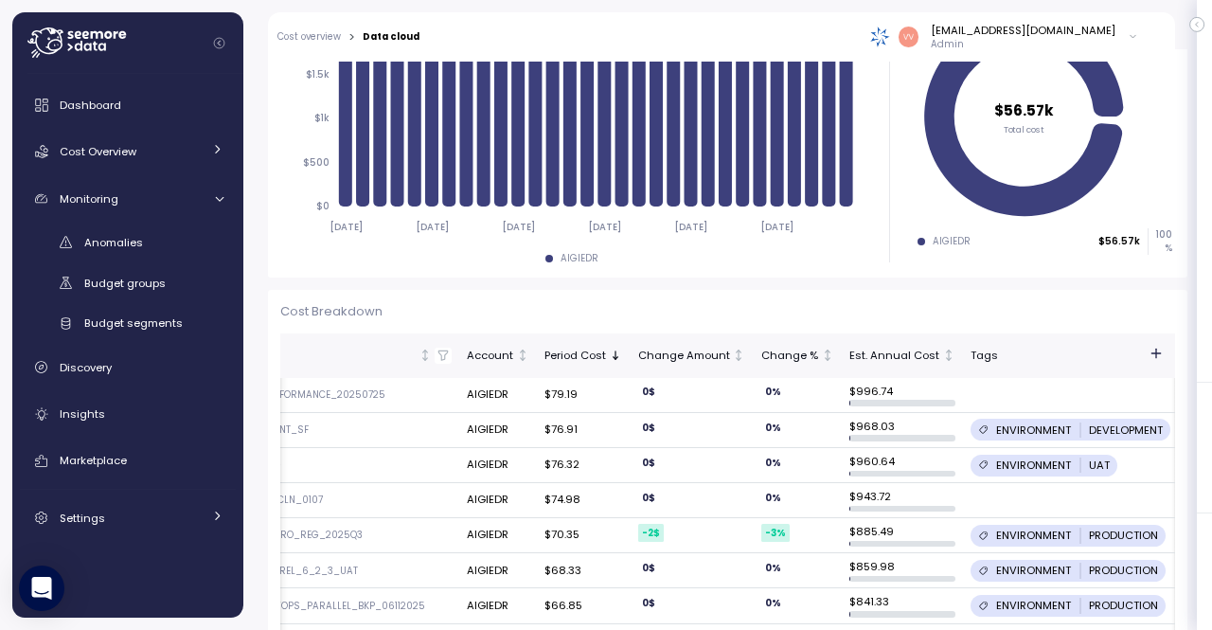
scroll to position [0, 13]
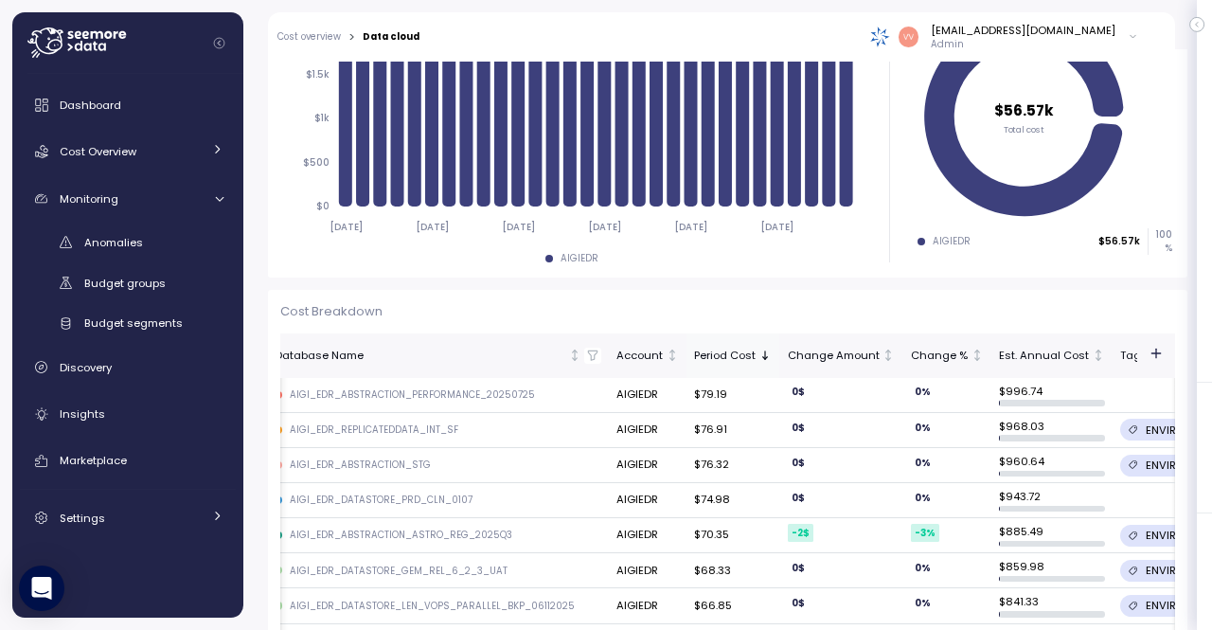
click at [697, 353] on div "Period Cost" at bounding box center [725, 355] width 62 height 17
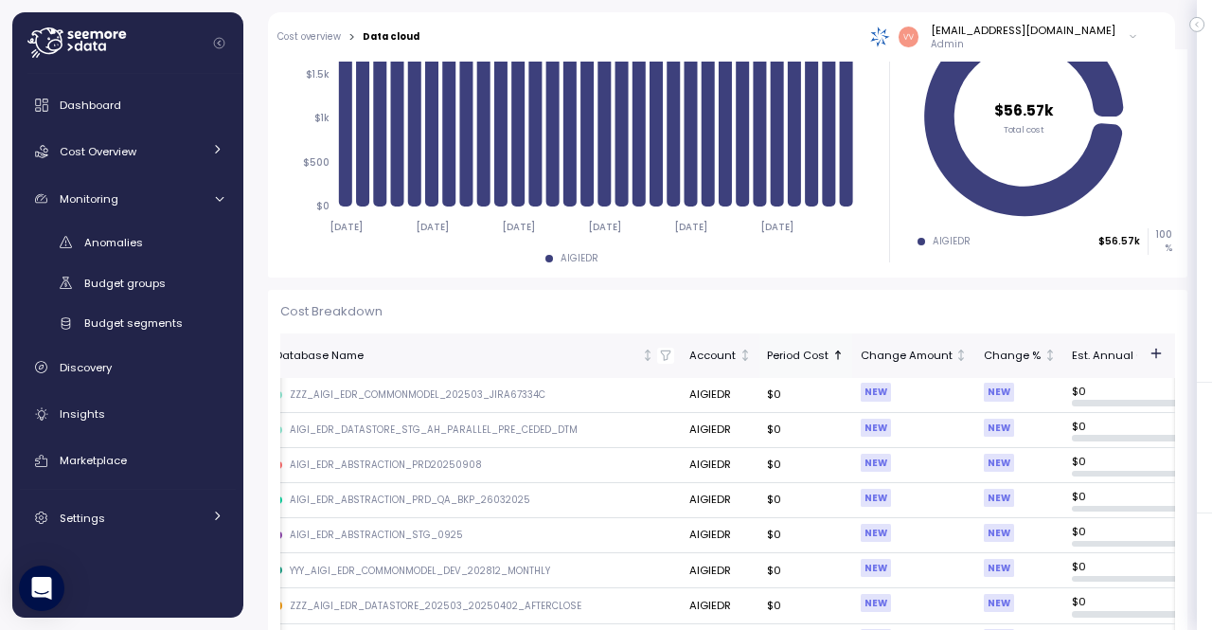
click at [782, 355] on div "Period Cost" at bounding box center [798, 355] width 62 height 17
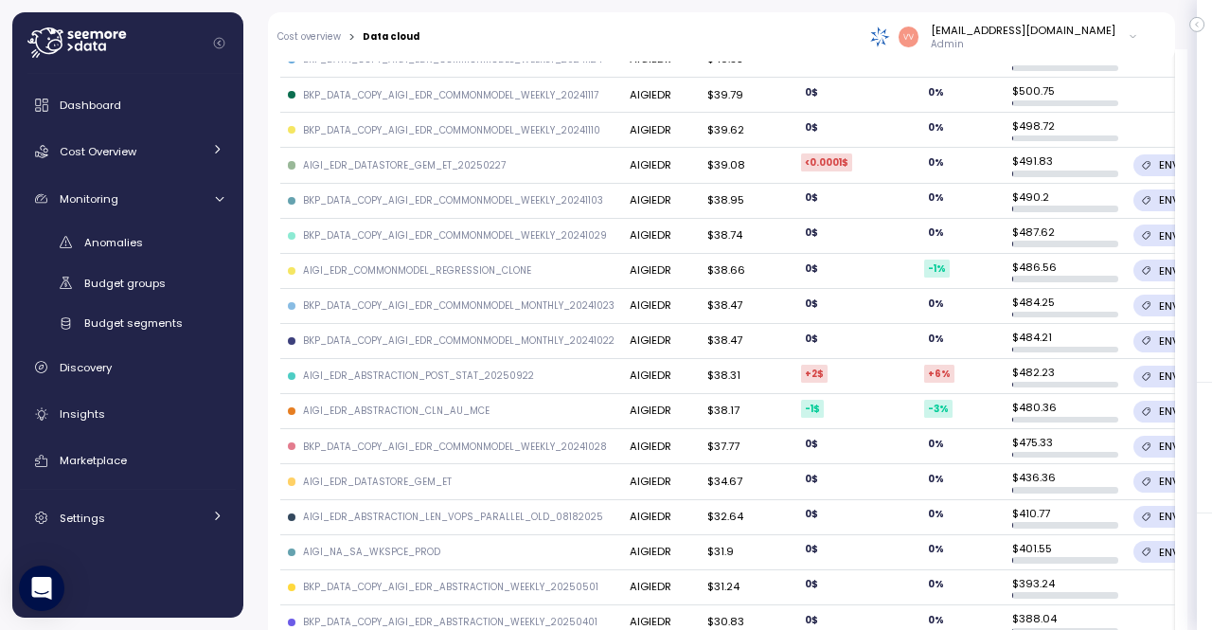
scroll to position [2006, 0]
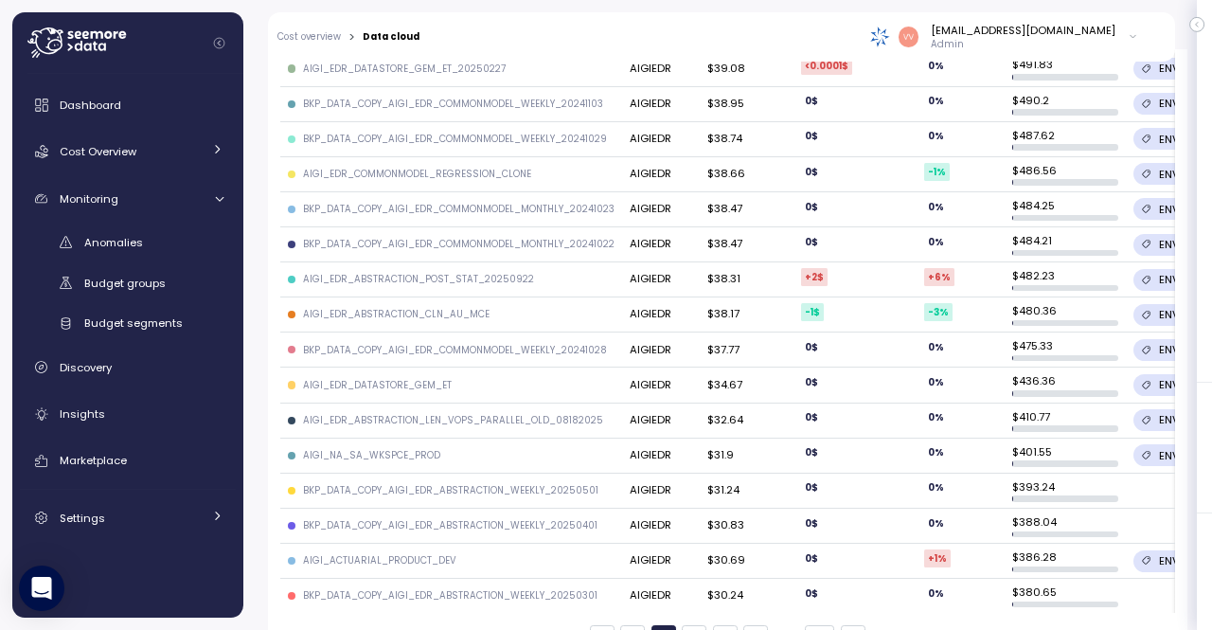
click at [620, 625] on button "1" at bounding box center [632, 637] width 25 height 25
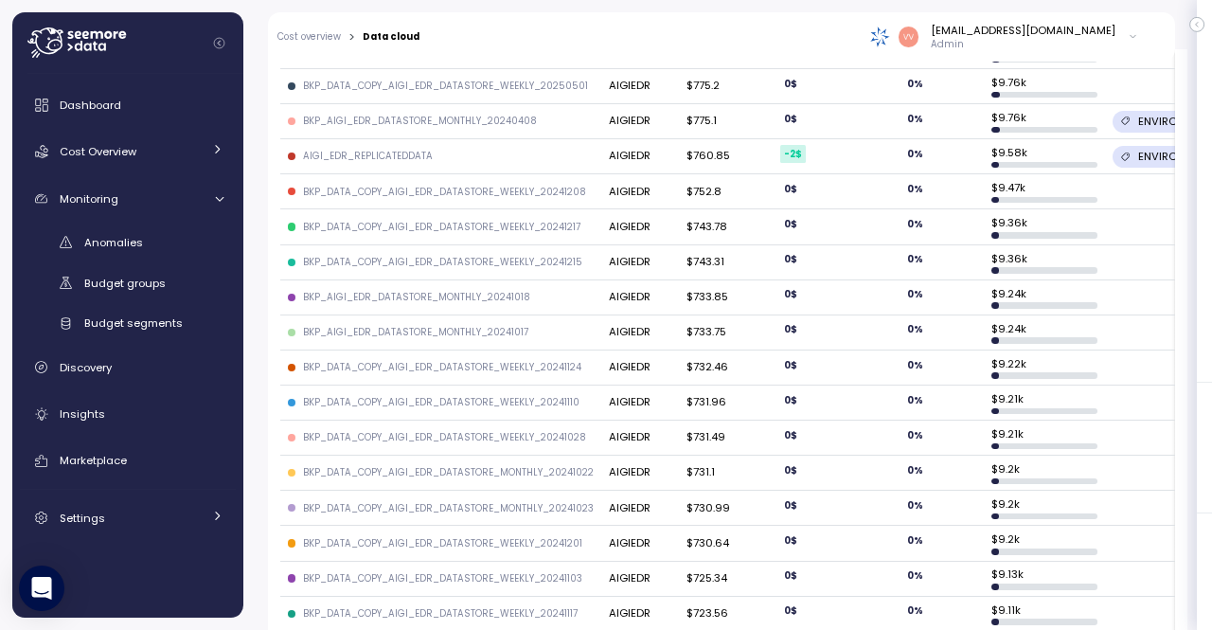
scroll to position [1322, 0]
